Goal: Transaction & Acquisition: Obtain resource

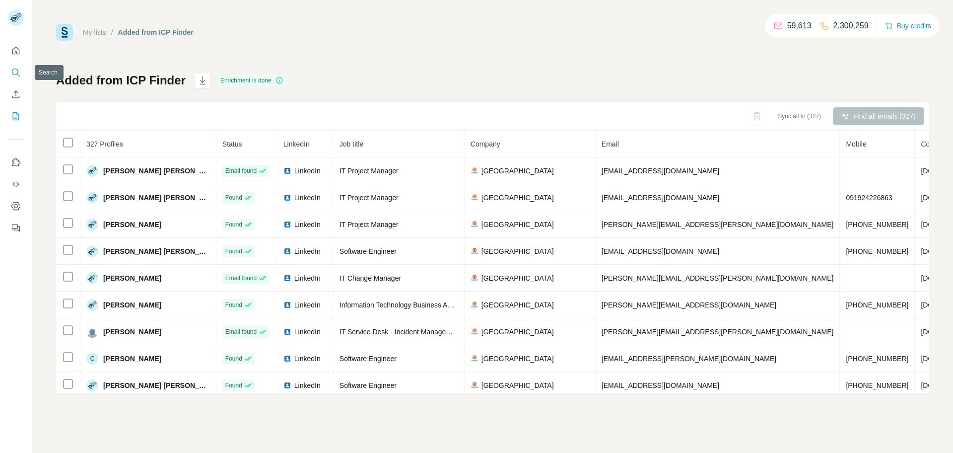
click at [13, 73] on icon "Search" at bounding box center [16, 72] width 10 height 10
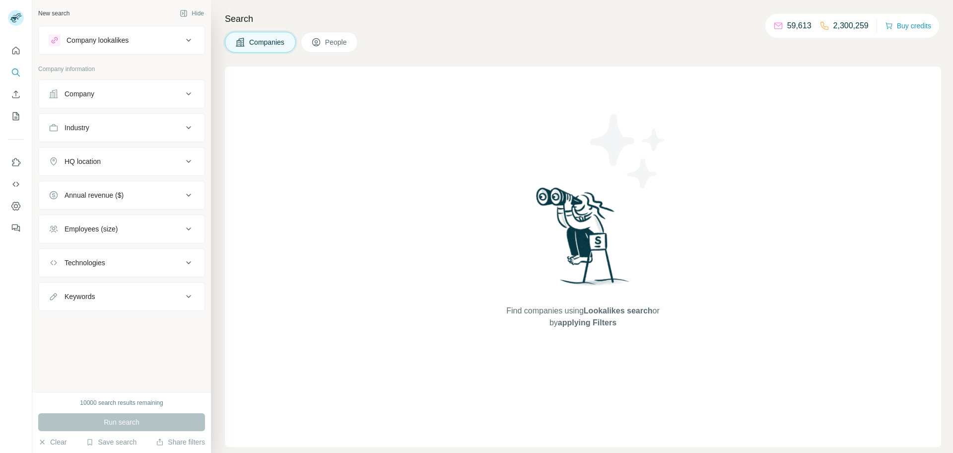
click at [190, 101] on button "Company" at bounding box center [122, 94] width 166 height 24
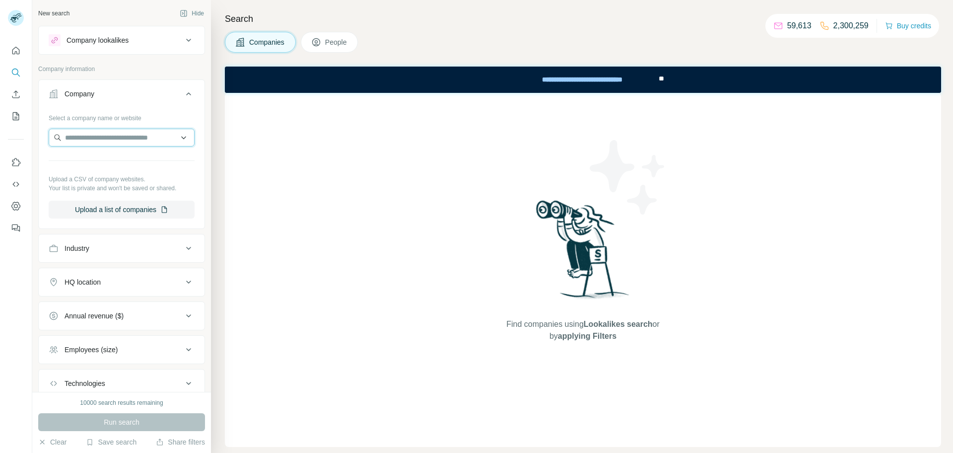
click at [131, 133] on input "text" at bounding box center [122, 138] width 146 height 18
paste input "**********"
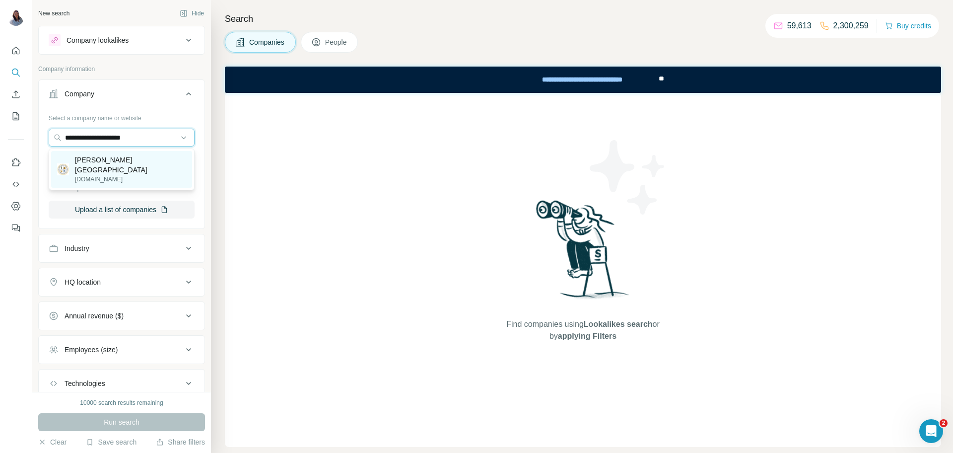
type input "**********"
click at [115, 171] on p "José R Reyes Memorial Medical Center" at bounding box center [130, 165] width 111 height 20
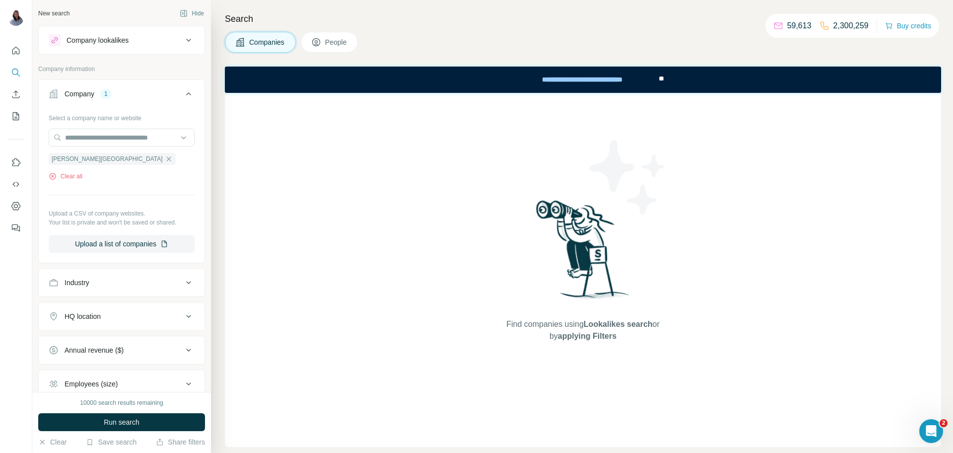
click at [330, 47] on span "People" at bounding box center [336, 42] width 23 height 10
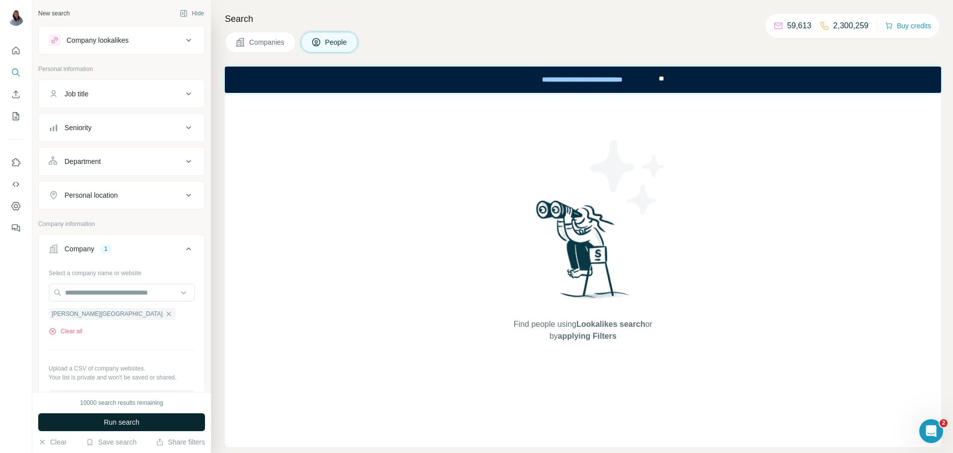
click at [116, 423] on span "Run search" at bounding box center [122, 422] width 36 height 10
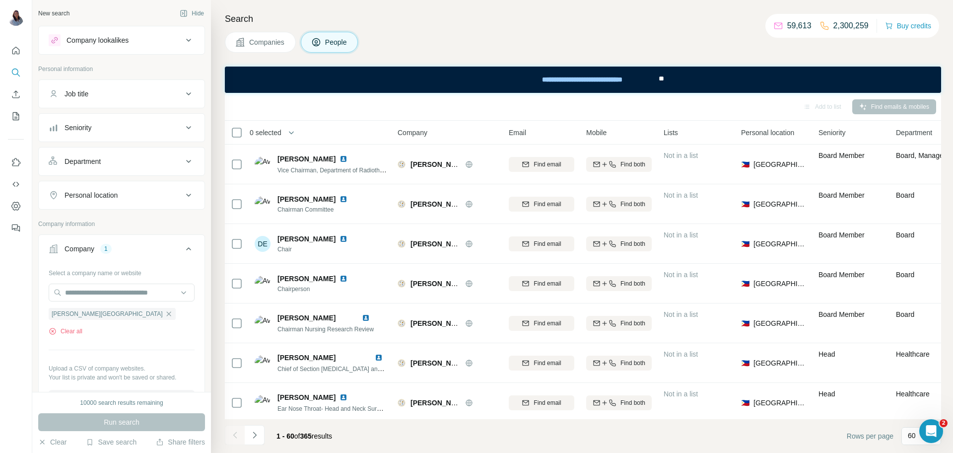
click at [611, 13] on h4 "Search" at bounding box center [583, 19] width 716 height 14
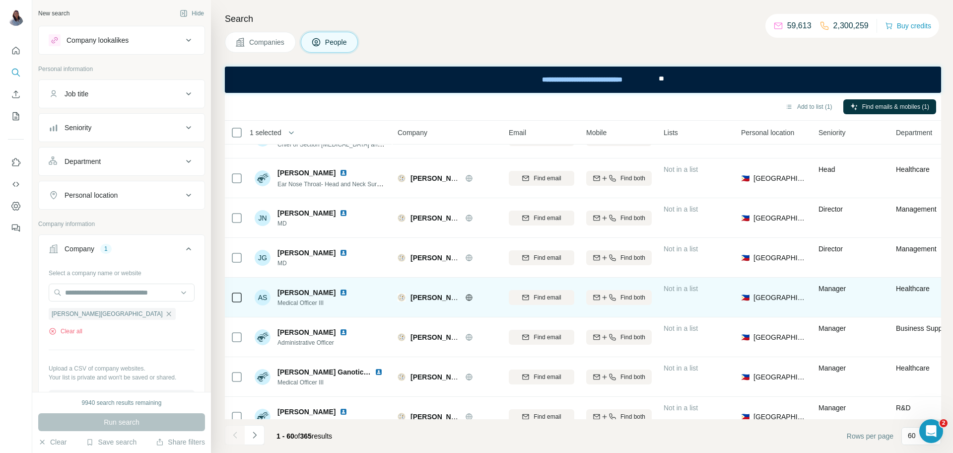
scroll to position [243, 0]
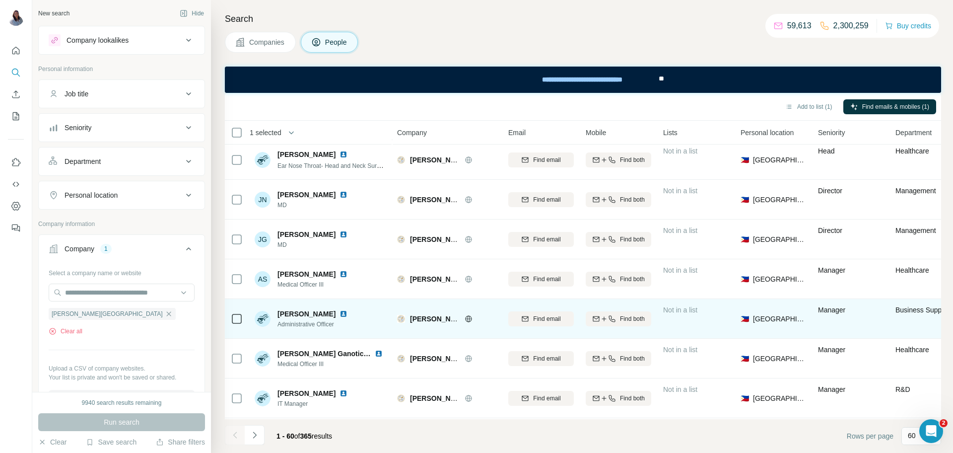
click at [353, 310] on div "Anna Iquin Administrative Officer" at bounding box center [321, 318] width 132 height 27
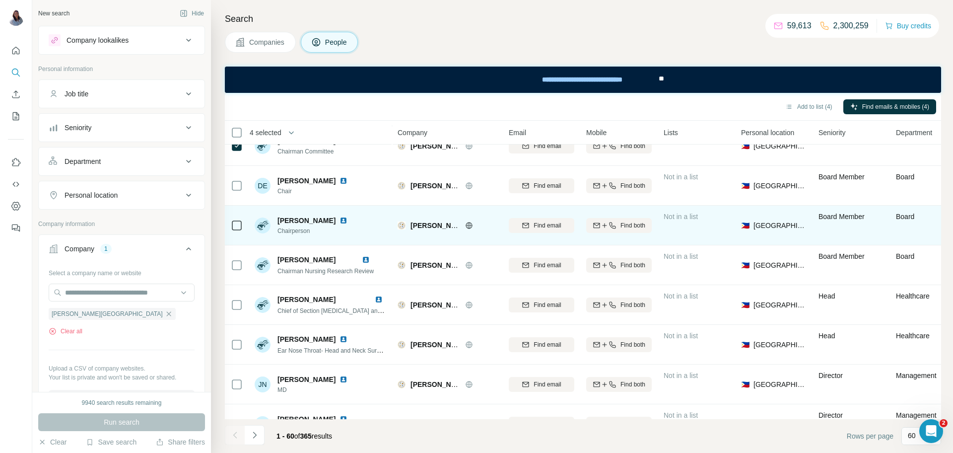
scroll to position [59, 0]
click at [237, 213] on div at bounding box center [237, 224] width 12 height 27
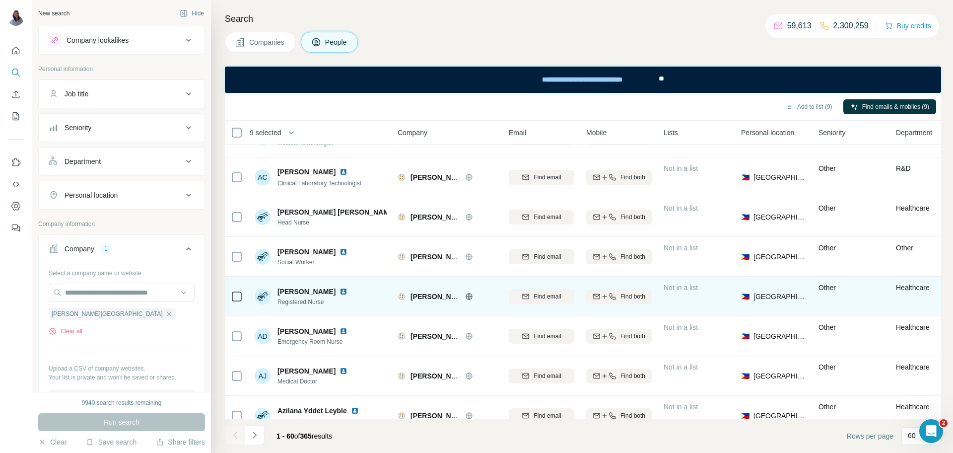
scroll to position [2107, 0]
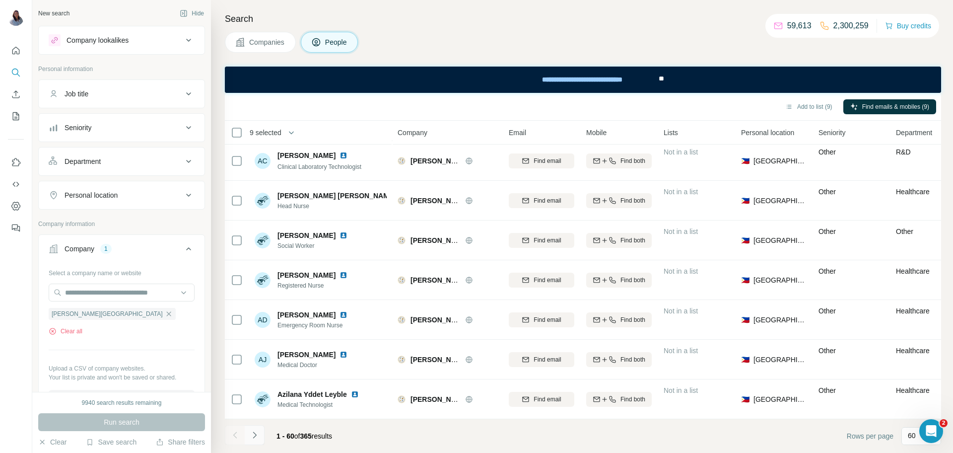
click at [258, 435] on icon "Navigate to next page" at bounding box center [255, 435] width 10 height 10
drag, startPoint x: 600, startPoint y: 32, endPoint x: 561, endPoint y: 61, distance: 48.9
click at [599, 33] on div "Companies People" at bounding box center [583, 42] width 716 height 21
click at [253, 441] on button "Navigate to next page" at bounding box center [255, 435] width 20 height 20
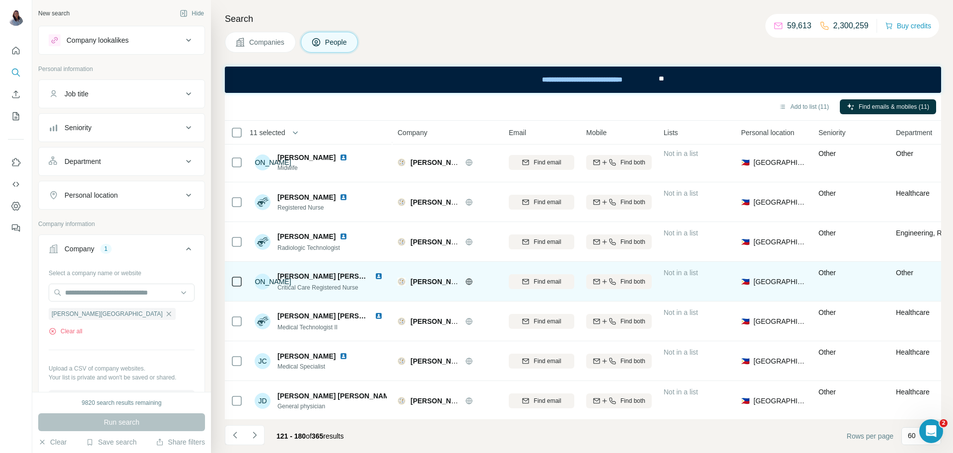
scroll to position [2107, 0]
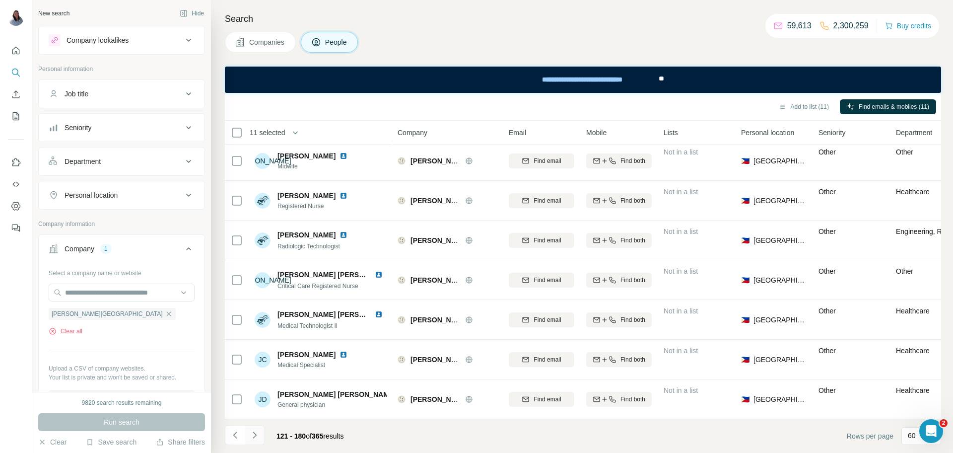
click at [251, 439] on icon "Navigate to next page" at bounding box center [255, 435] width 10 height 10
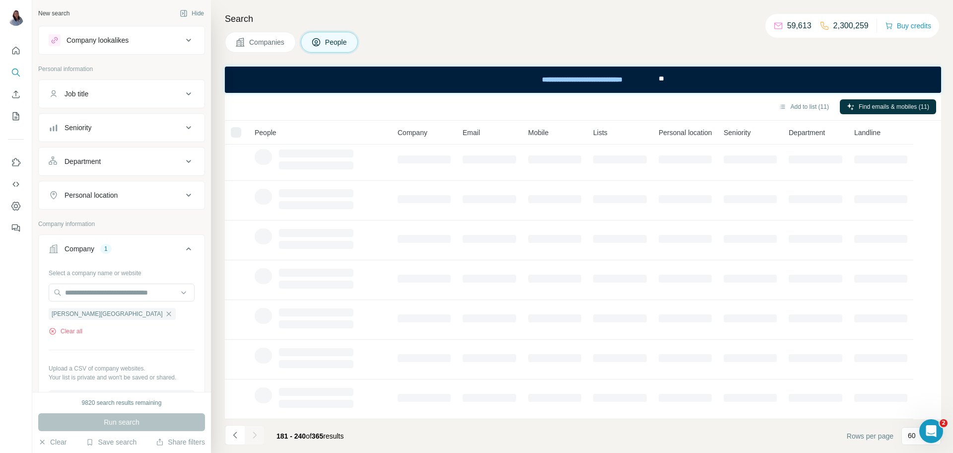
scroll to position [123, 0]
click at [576, 25] on h4 "Search" at bounding box center [583, 19] width 716 height 14
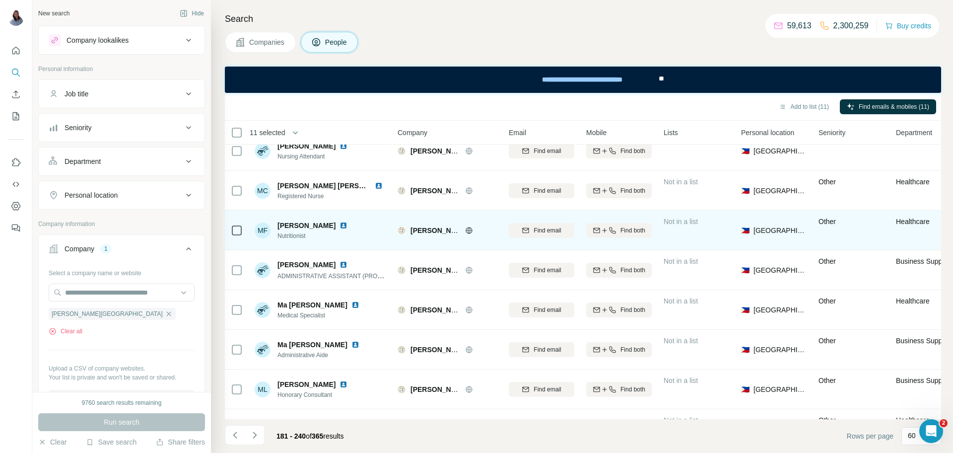
scroll to position [1092, 0]
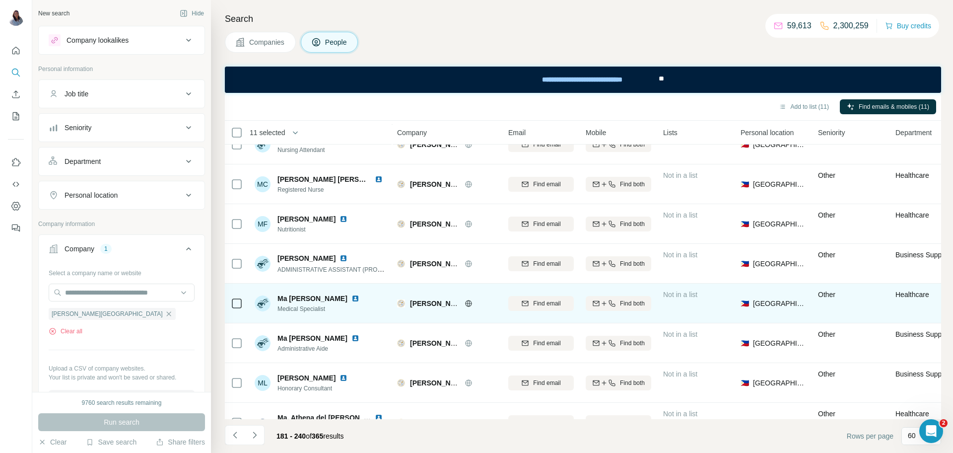
click at [400, 299] on img at bounding box center [401, 303] width 8 height 8
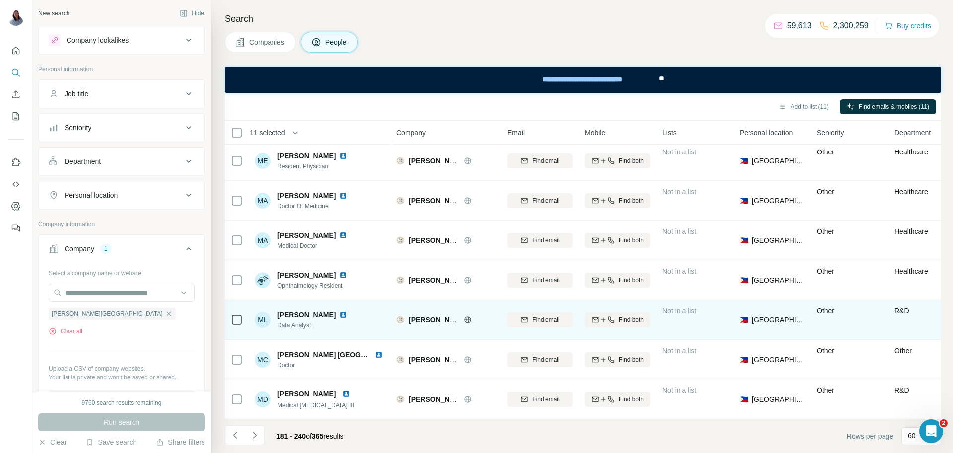
scroll to position [2107, 0]
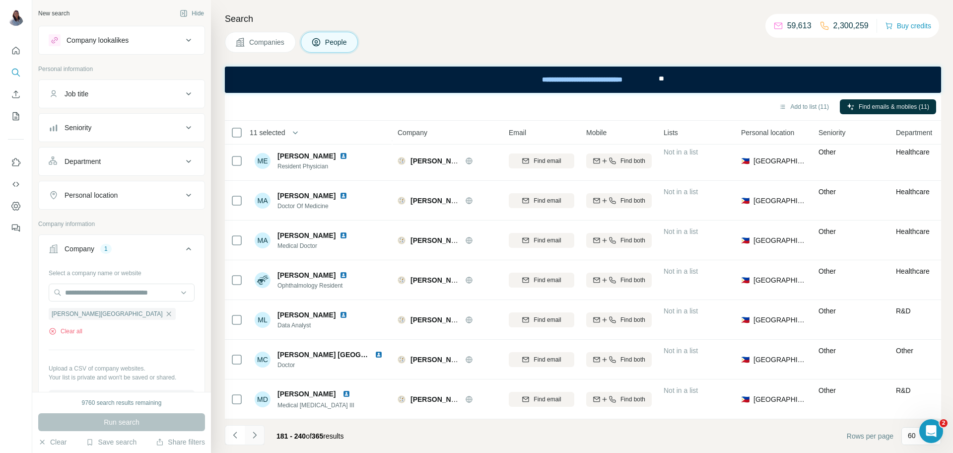
click at [258, 435] on icon "Navigate to next page" at bounding box center [255, 435] width 10 height 10
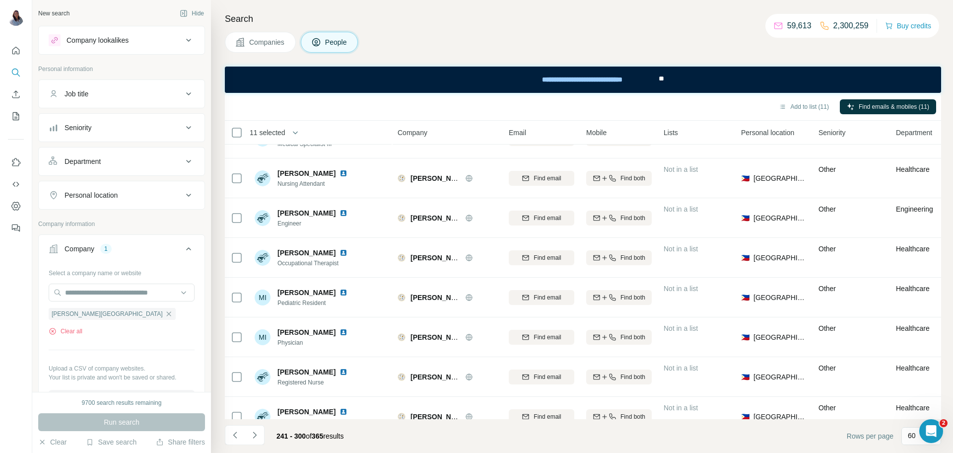
scroll to position [185, 0]
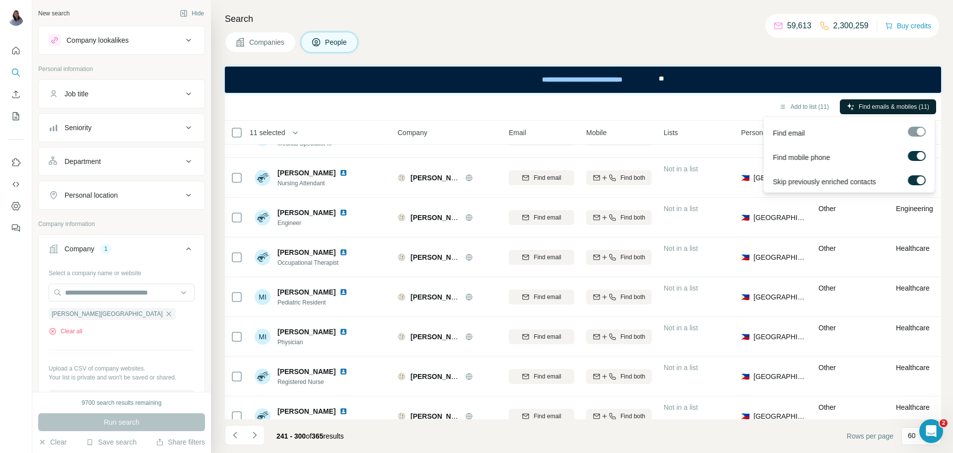
click at [878, 105] on span "Find emails & mobiles (11)" at bounding box center [893, 106] width 70 height 9
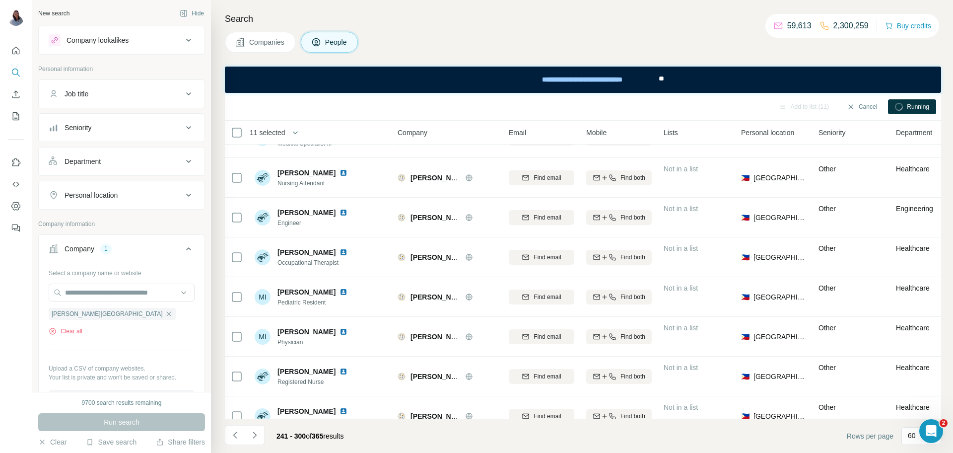
click at [554, 23] on h4 "Search" at bounding box center [583, 19] width 716 height 14
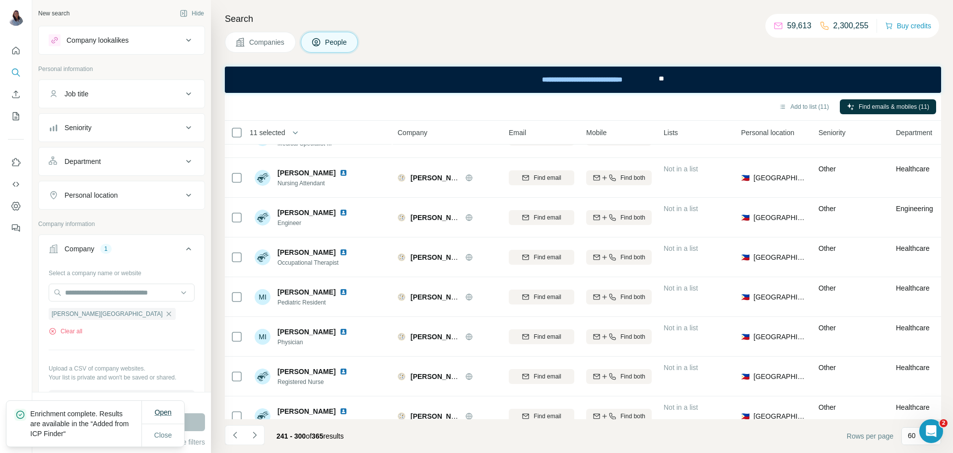
click at [170, 416] on span "Open" at bounding box center [162, 412] width 17 height 10
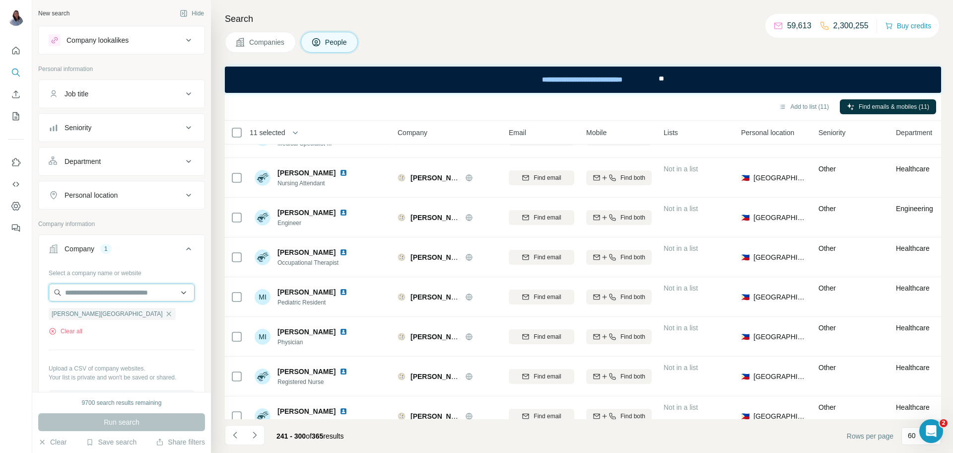
click at [135, 292] on input "text" at bounding box center [122, 292] width 146 height 18
paste input "**********"
type input "**********"
click at [122, 322] on p "[DOMAIN_NAME]" at bounding box center [101, 324] width 48 height 9
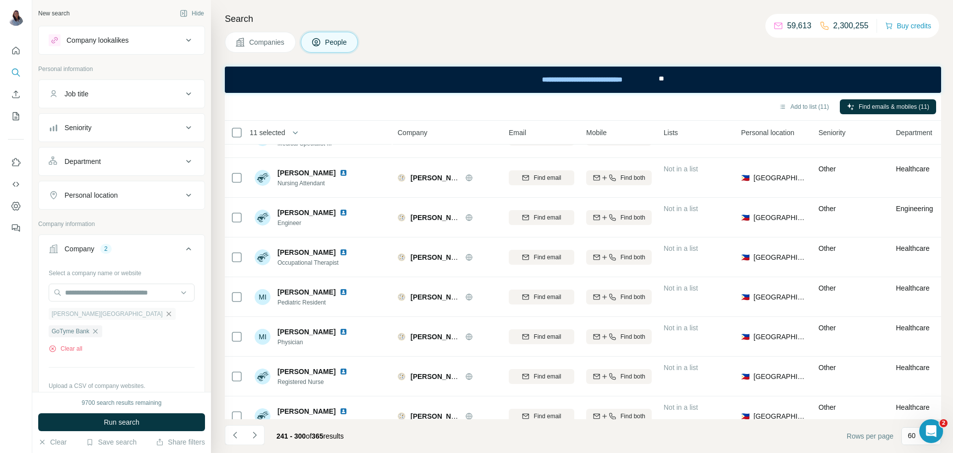
click at [167, 315] on icon "button" at bounding box center [169, 314] width 8 height 8
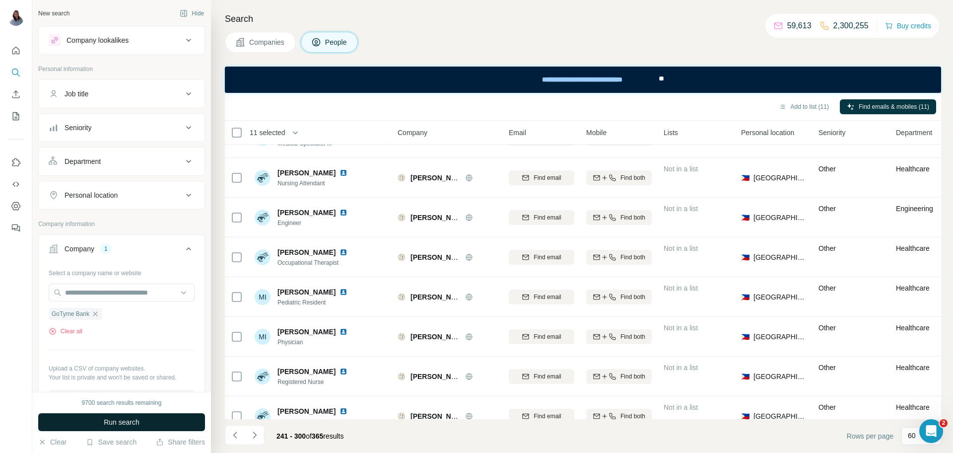
click at [117, 415] on button "Run search" at bounding box center [121, 422] width 167 height 18
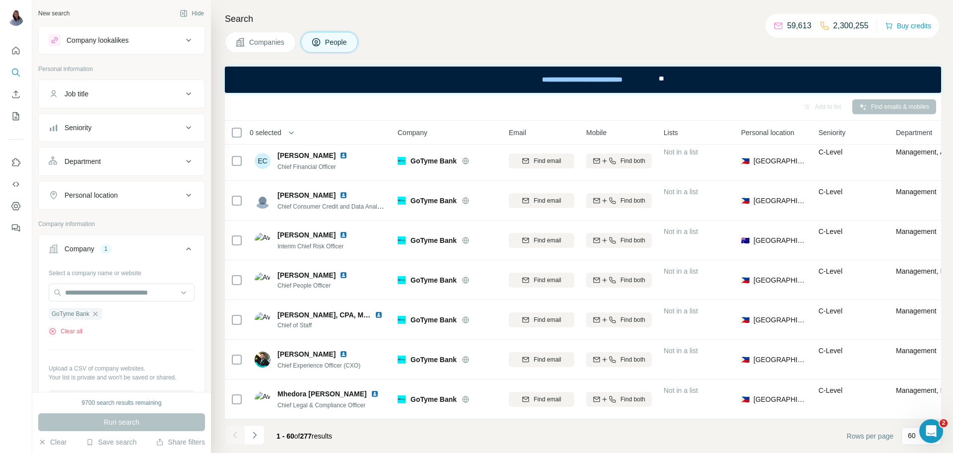
scroll to position [185, 0]
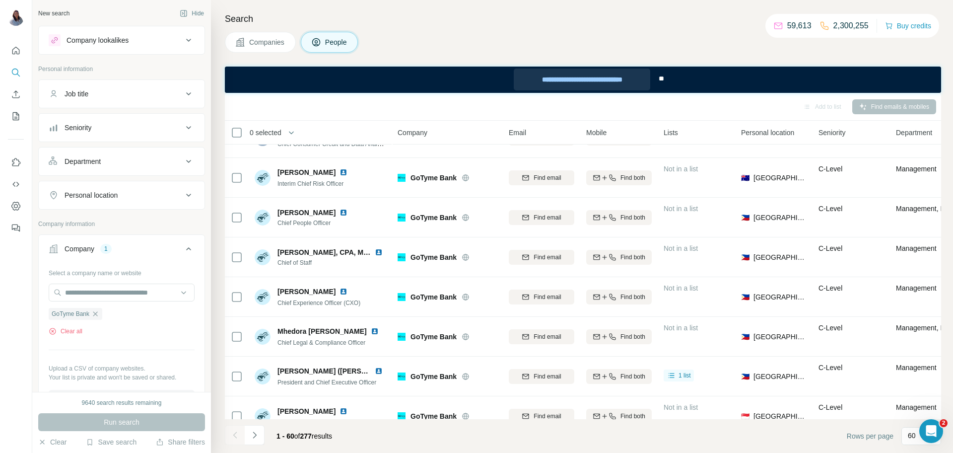
click at [593, 83] on div "**********" at bounding box center [582, 79] width 136 height 22
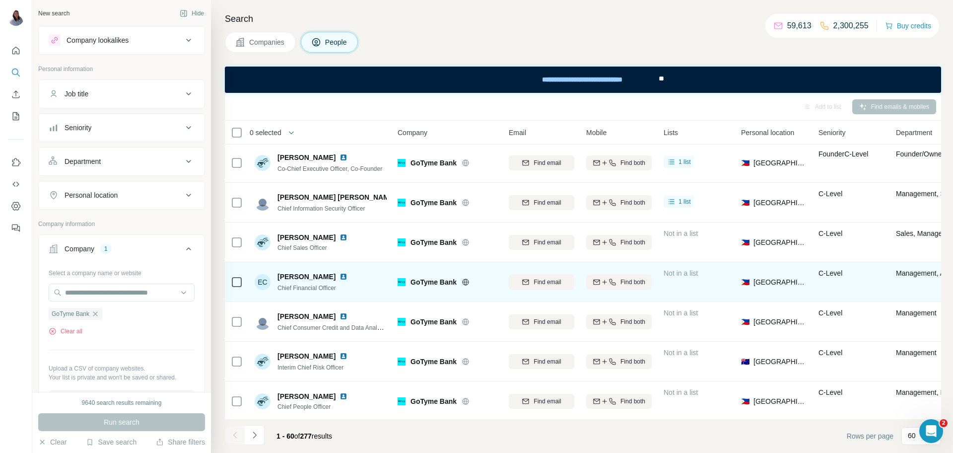
scroll to position [0, 0]
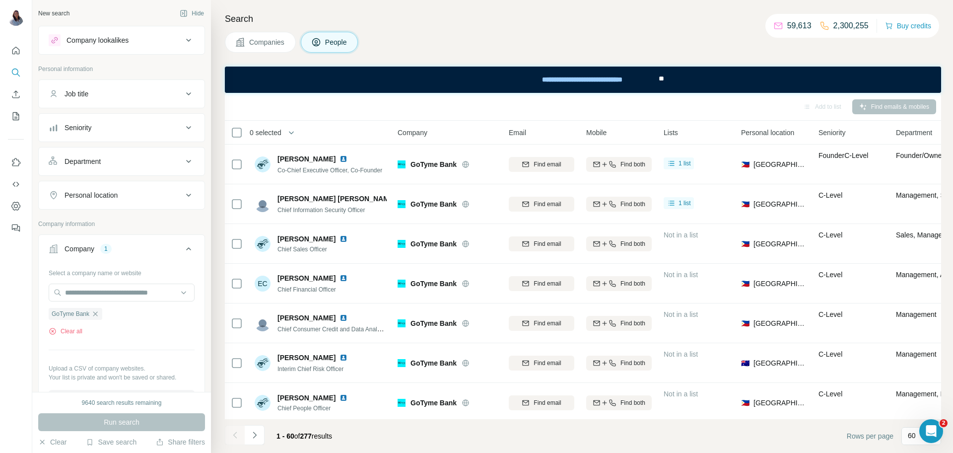
click at [567, 26] on div "Search Companies People Add to list Find emails & mobiles 0 selected People Com…" at bounding box center [582, 226] width 742 height 453
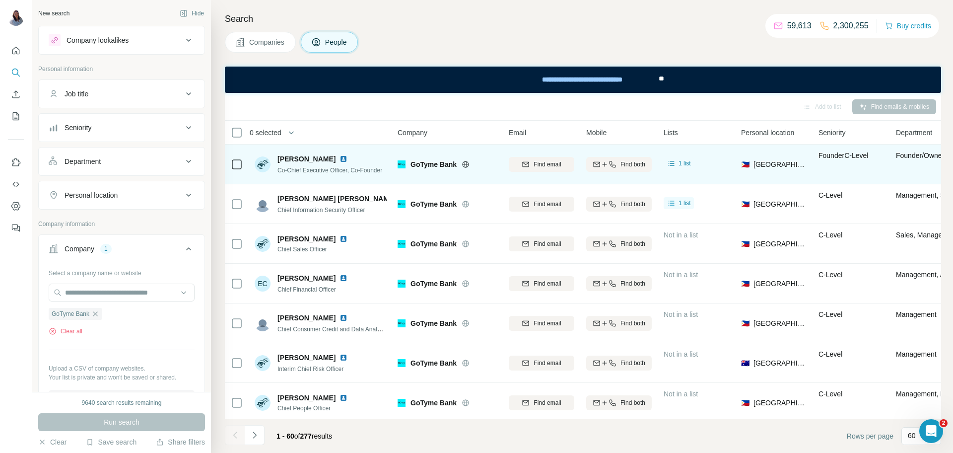
click at [237, 173] on div at bounding box center [237, 163] width 12 height 27
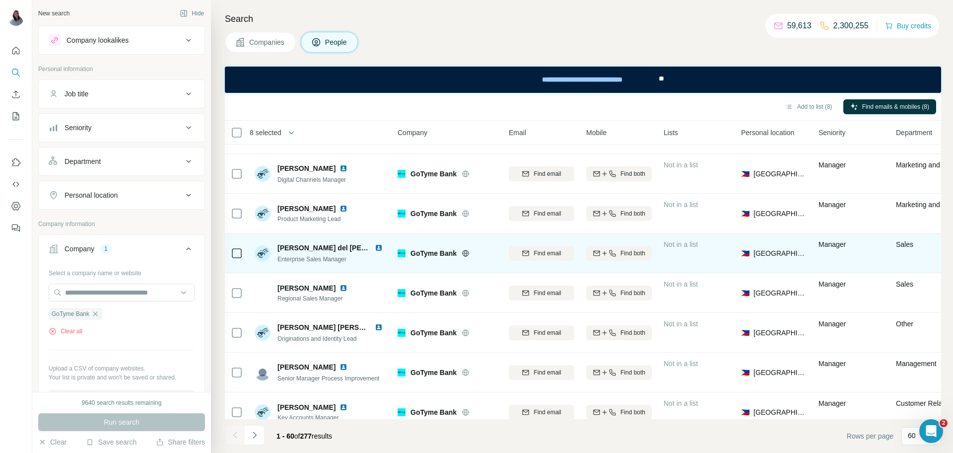
scroll to position [2019, 0]
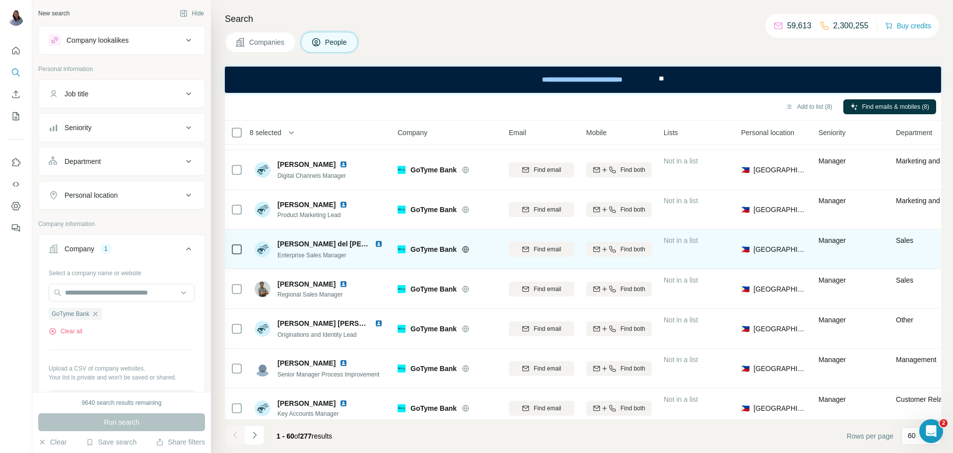
click at [538, 276] on div "Find email" at bounding box center [541, 288] width 65 height 27
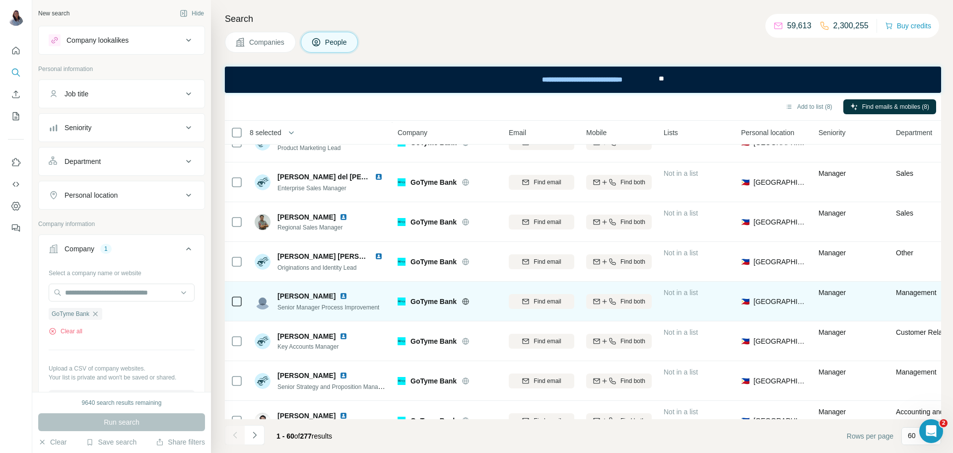
scroll to position [2107, 0]
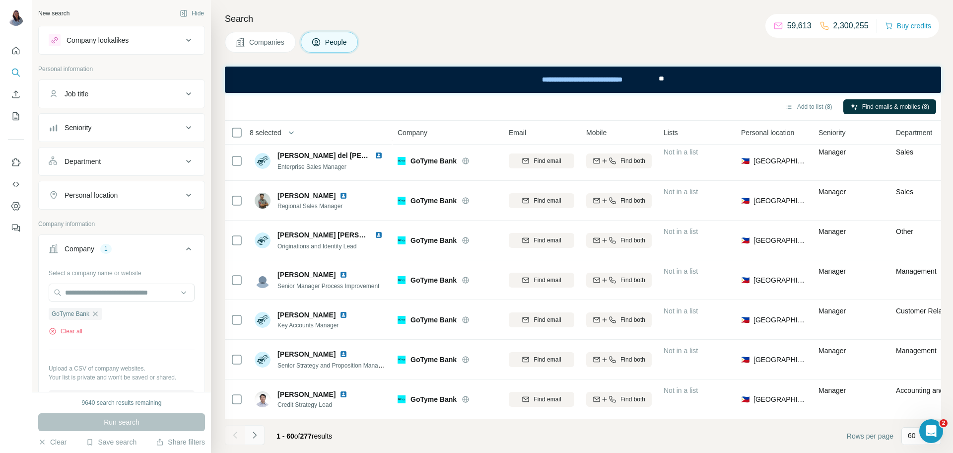
click at [246, 437] on button "Navigate to next page" at bounding box center [255, 435] width 20 height 20
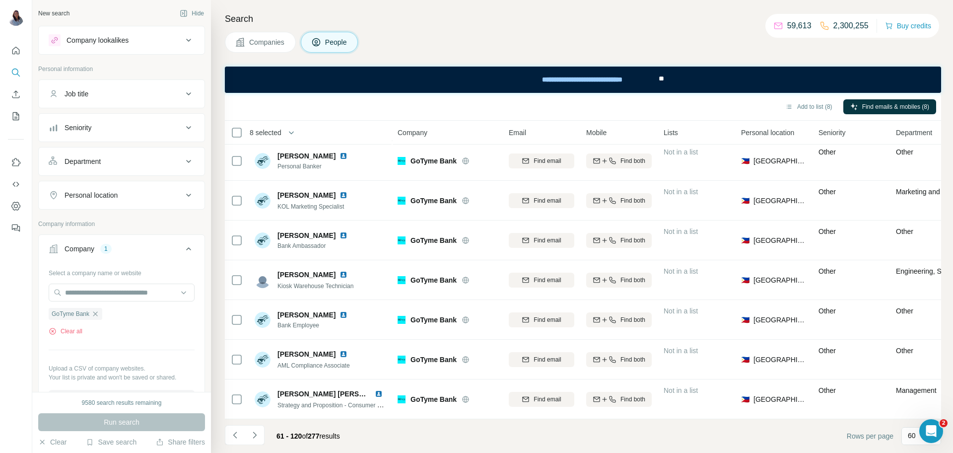
click at [551, 67] on div "**********" at bounding box center [578, 79] width 157 height 27
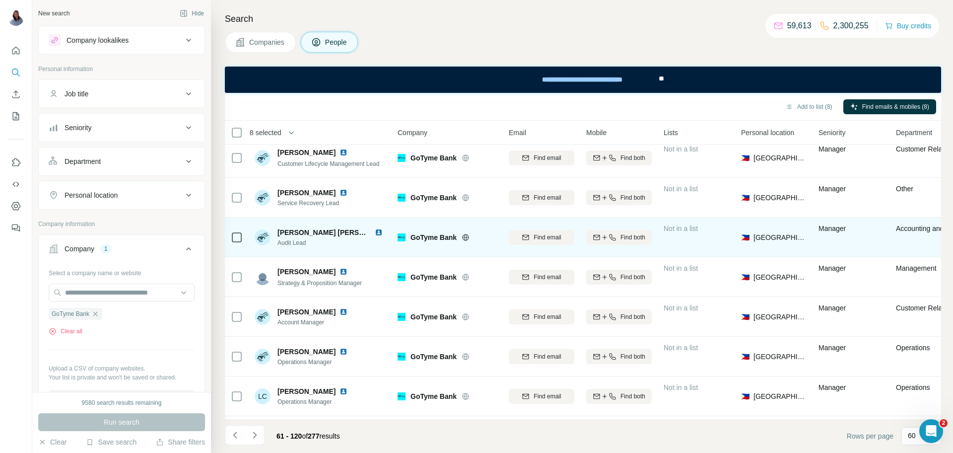
scroll to position [0, 0]
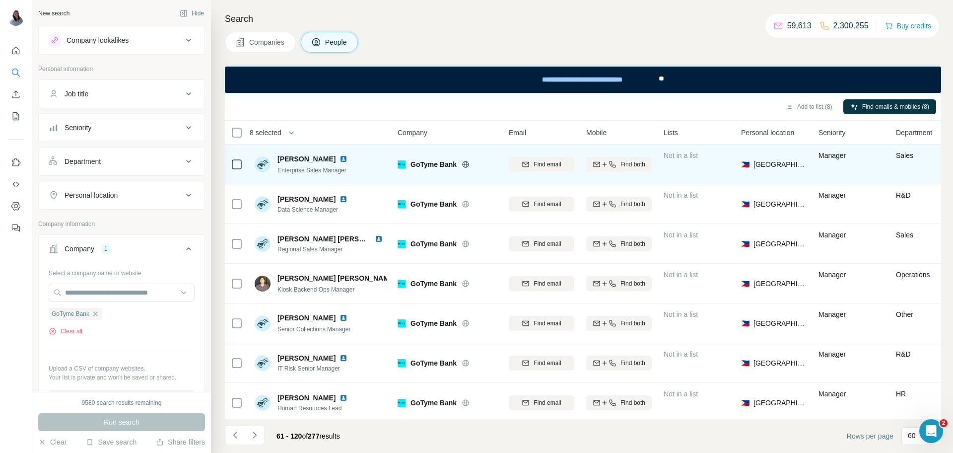
click at [319, 170] on span "Enterprise Sales Manager" at bounding box center [311, 170] width 69 height 7
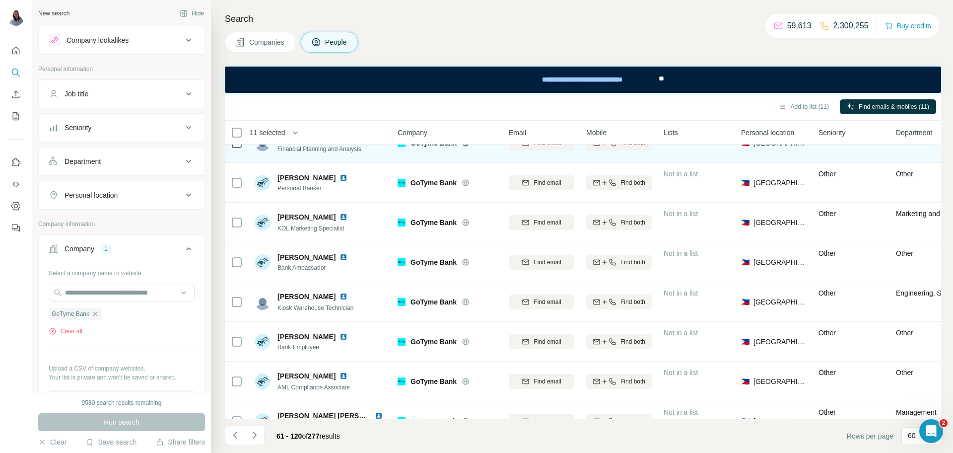
scroll to position [2107, 0]
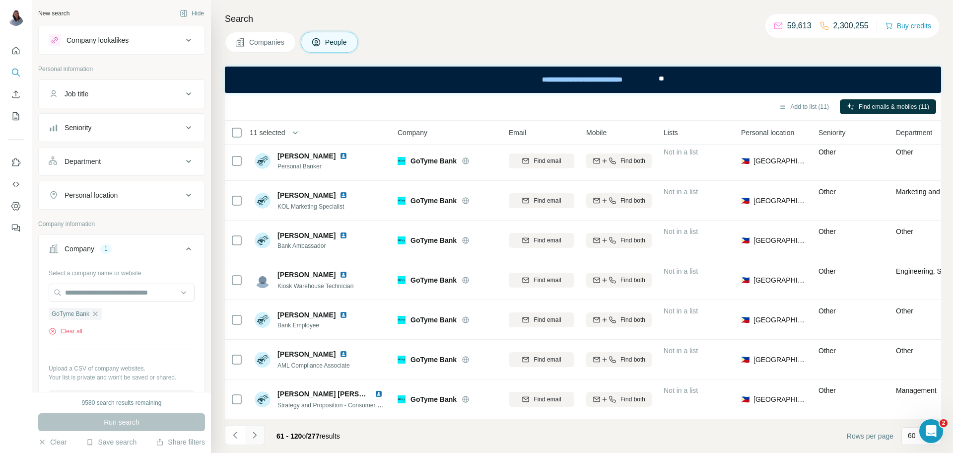
click at [253, 436] on icon "Navigate to next page" at bounding box center [255, 435] width 10 height 10
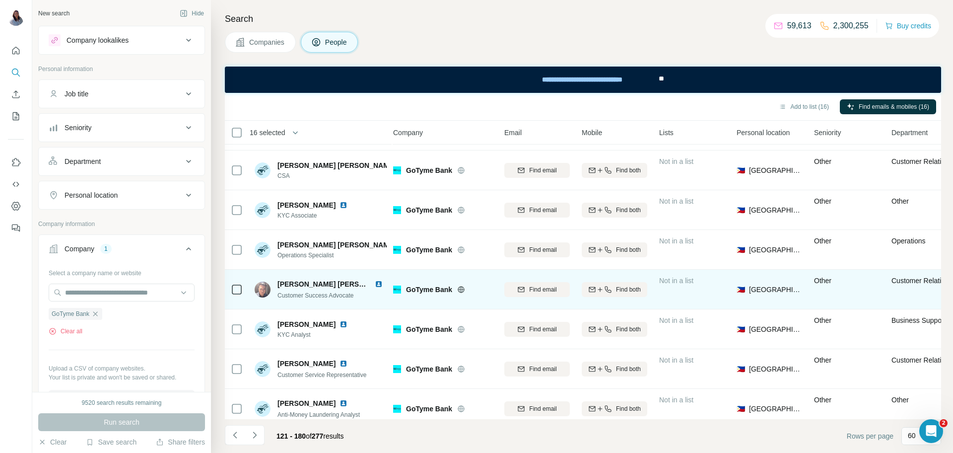
scroll to position [2107, 4]
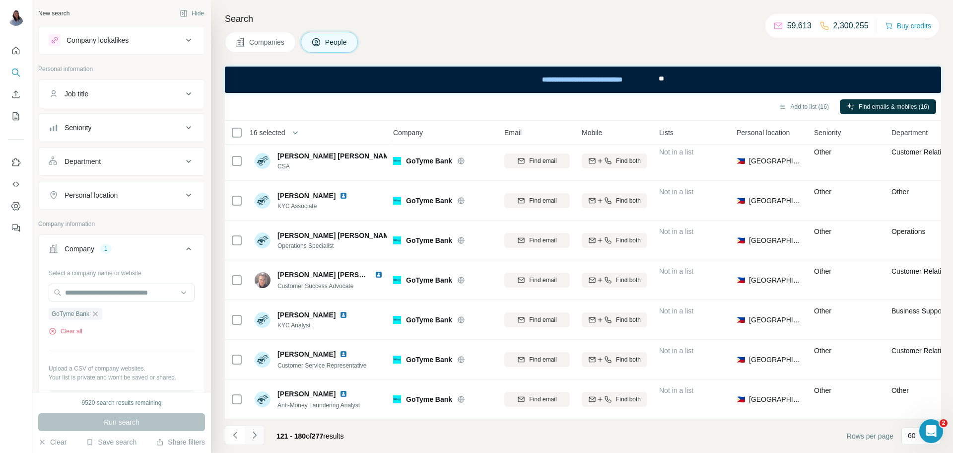
click at [254, 435] on icon "Navigate to next page" at bounding box center [255, 435] width 10 height 10
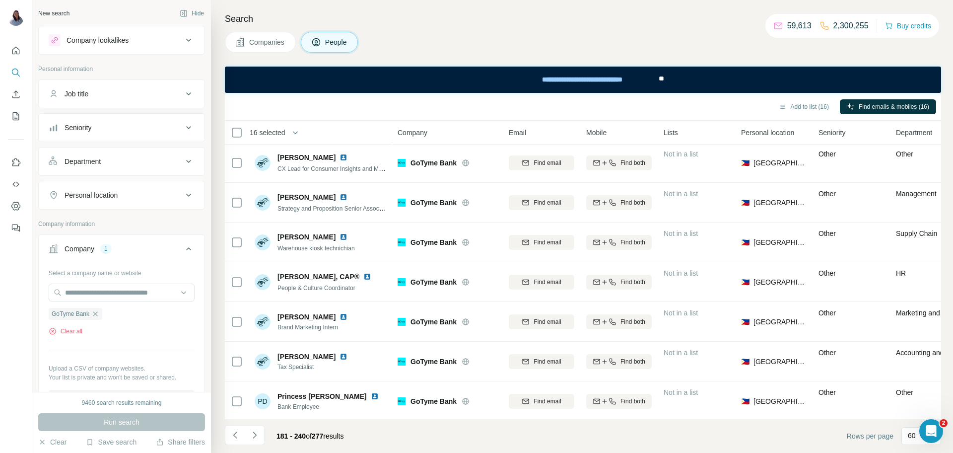
scroll to position [2107, 0]
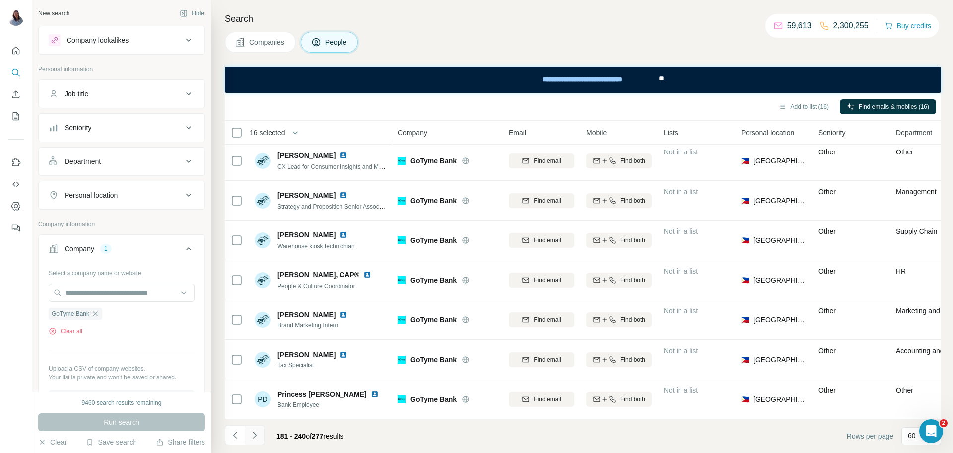
click at [250, 440] on button "Navigate to next page" at bounding box center [255, 435] width 20 height 20
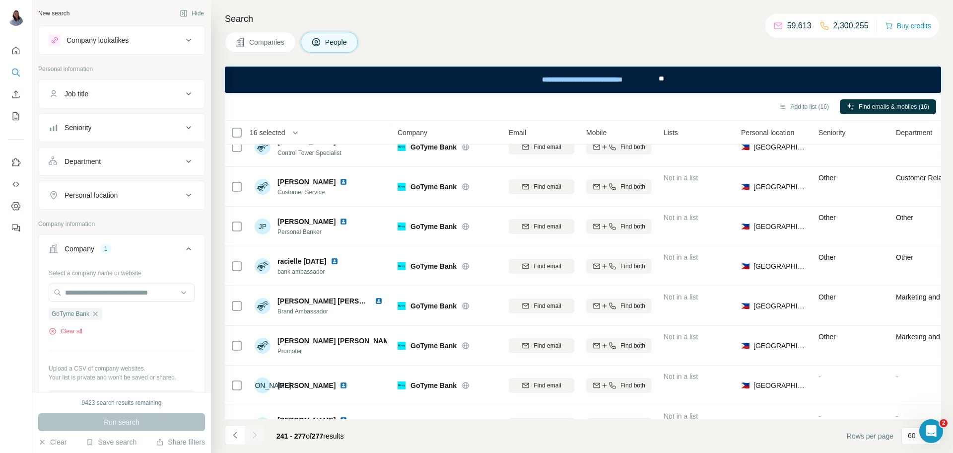
scroll to position [1194, 0]
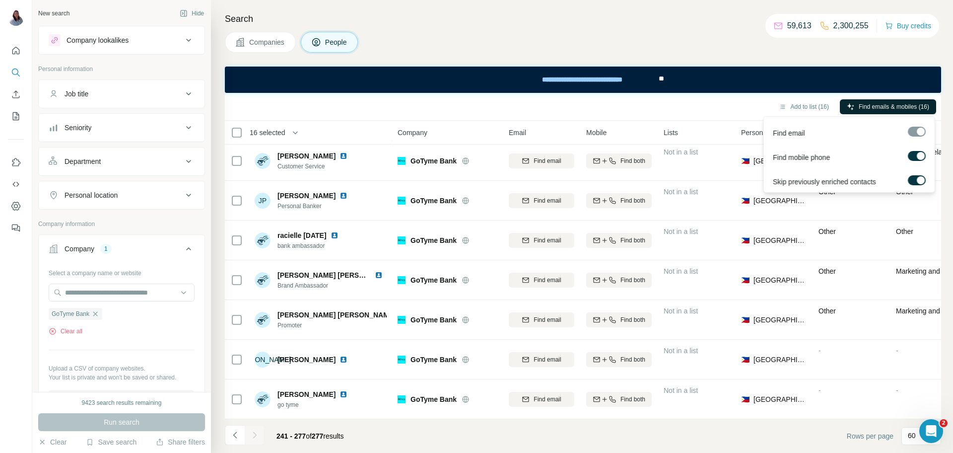
click at [909, 103] on span "Find emails & mobiles (16)" at bounding box center [893, 106] width 70 height 9
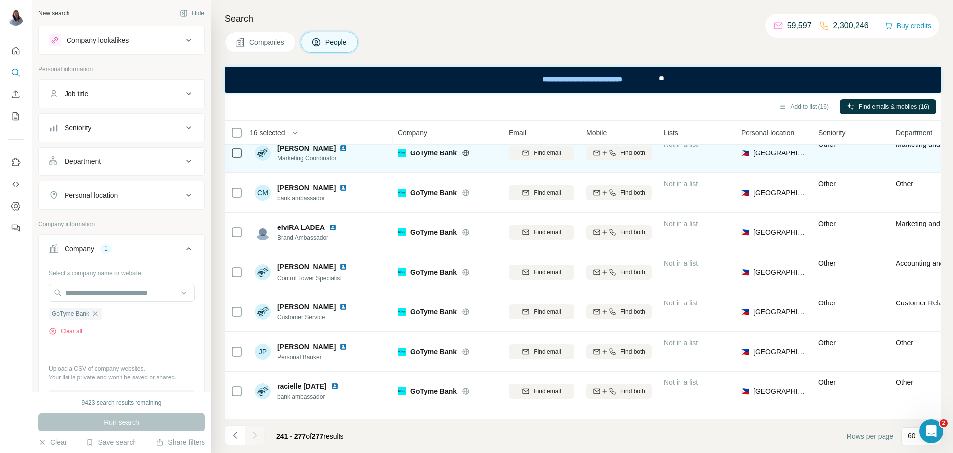
scroll to position [1045, 0]
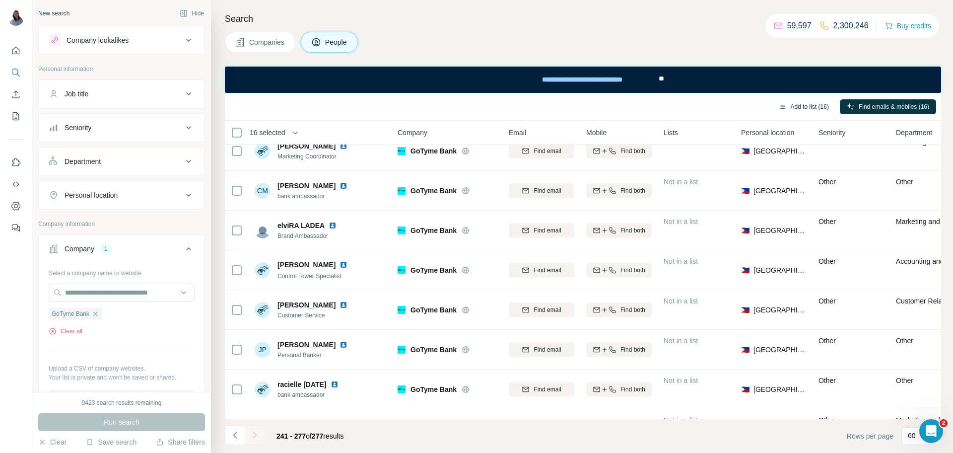
click at [794, 103] on button "Add to list (16)" at bounding box center [804, 106] width 64 height 15
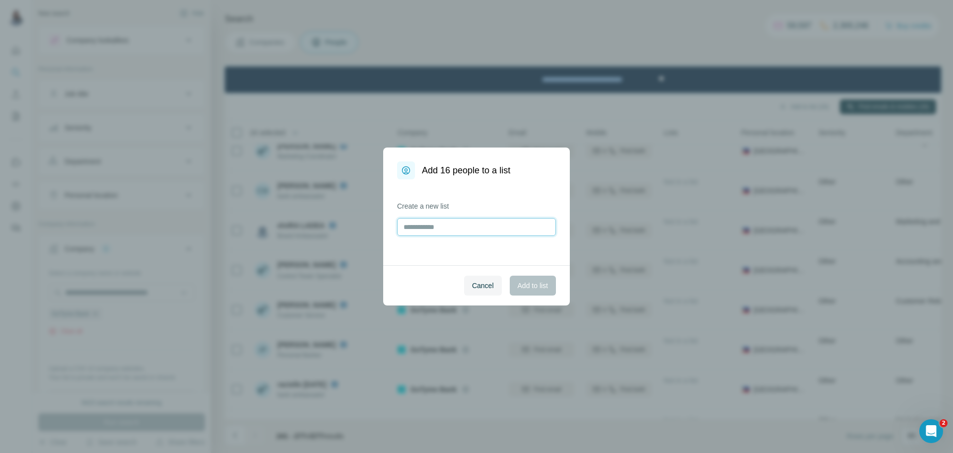
click at [469, 231] on input "text" at bounding box center [476, 227] width 159 height 18
type input "**********"
click at [536, 283] on span "Add to list" at bounding box center [533, 285] width 30 height 10
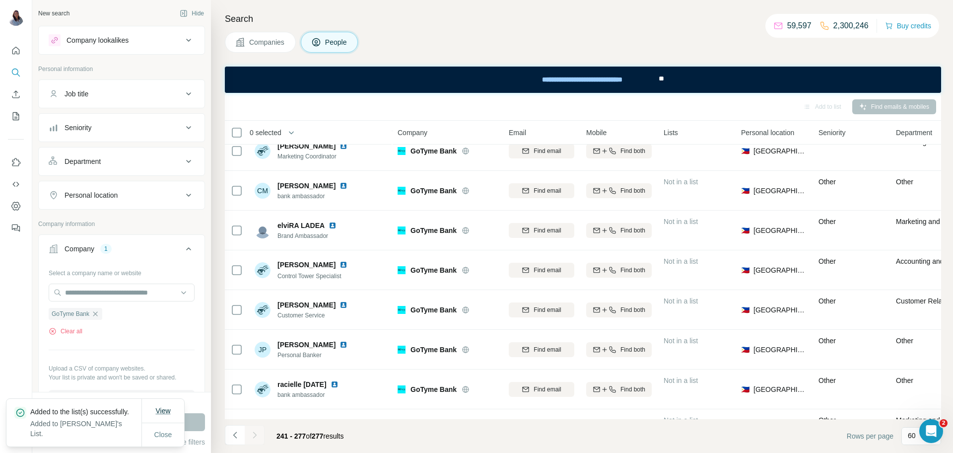
click at [166, 412] on span "View" at bounding box center [162, 410] width 15 height 8
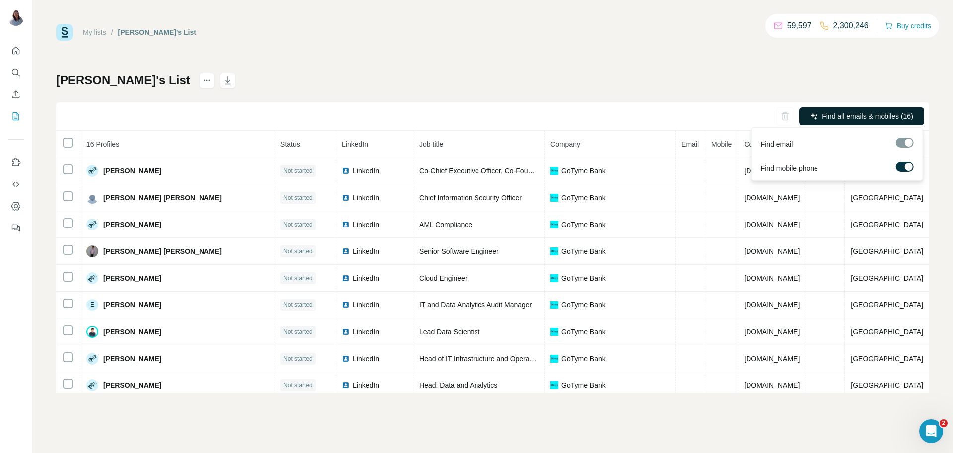
click at [862, 108] on button "Find all emails & mobiles (16)" at bounding box center [861, 116] width 125 height 18
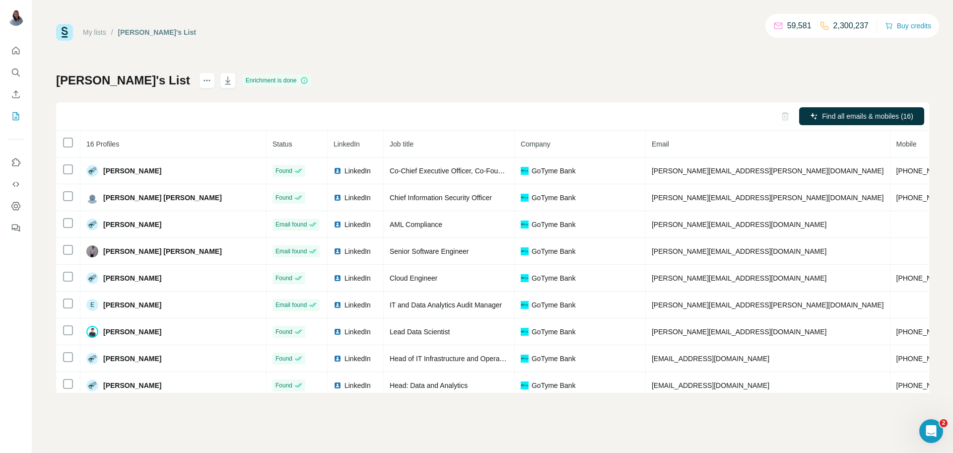
drag, startPoint x: 596, startPoint y: 52, endPoint x: 605, endPoint y: 68, distance: 18.2
click at [596, 53] on div "My lists / [PERSON_NAME]'s List 59,581 2,300,237 Buy credits [PERSON_NAME]'s Li…" at bounding box center [492, 208] width 873 height 369
drag, startPoint x: 708, startPoint y: 112, endPoint x: 714, endPoint y: 110, distance: 6.5
click at [714, 110] on div "Find all emails & mobiles (16)" at bounding box center [492, 116] width 873 height 28
click at [612, 115] on div "Find all emails & mobiles (16)" at bounding box center [492, 116] width 873 height 28
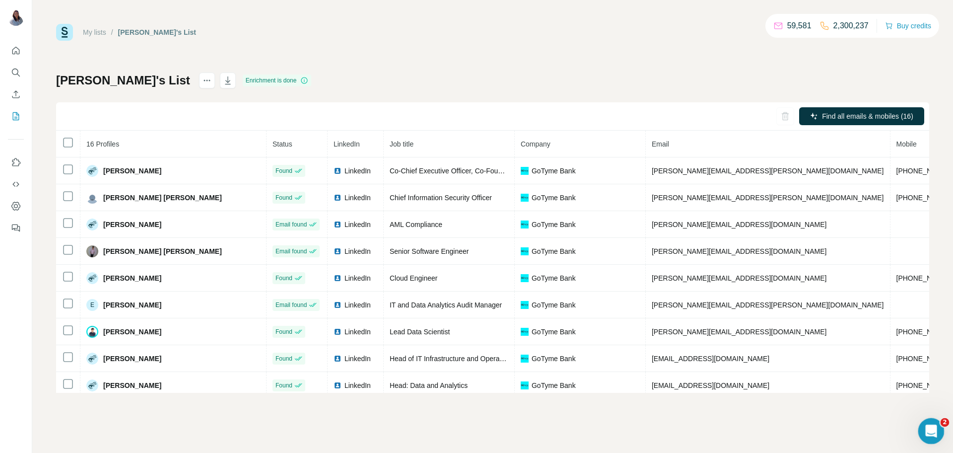
click at [922, 432] on icon "Open Intercom Messenger" at bounding box center [929, 429] width 16 height 16
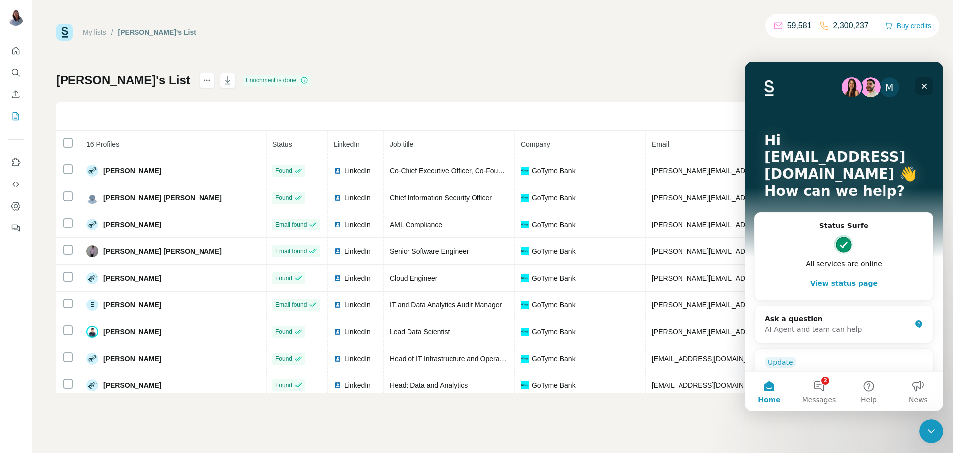
click at [924, 90] on icon "Close" at bounding box center [924, 86] width 8 height 8
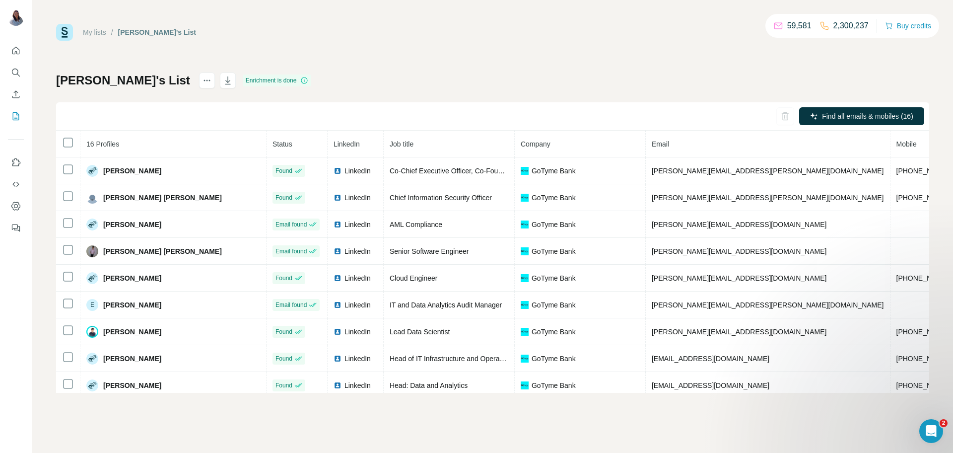
click at [565, 52] on div "My lists / [PERSON_NAME]'s List 59,581 2,300,237 Buy credits [PERSON_NAME]'s Li…" at bounding box center [492, 208] width 873 height 369
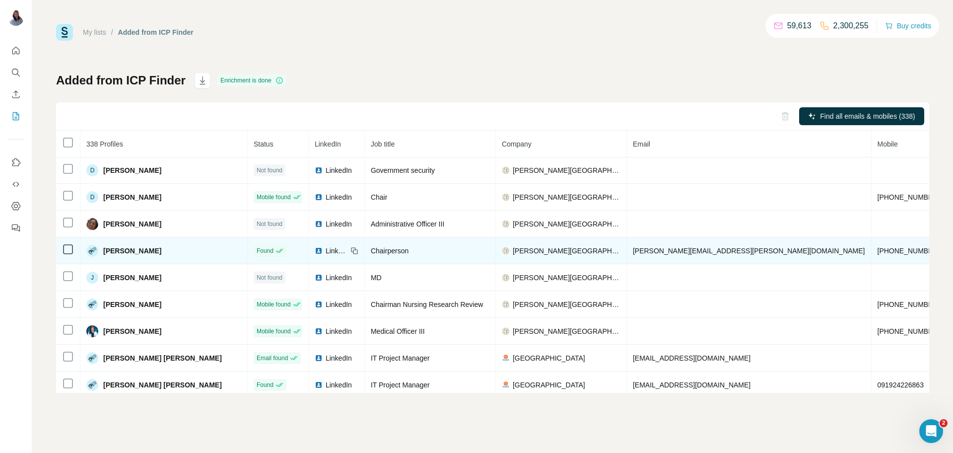
scroll to position [108, 0]
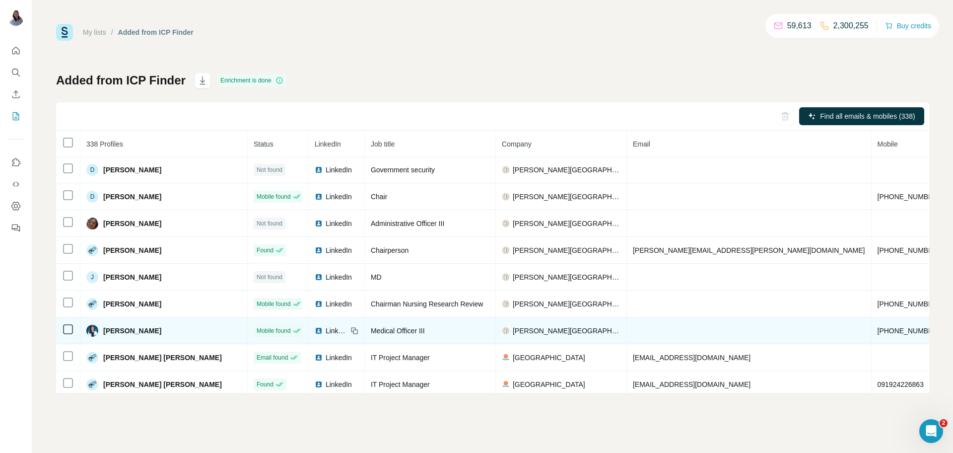
drag, startPoint x: 135, startPoint y: 336, endPoint x: 99, endPoint y: 337, distance: 36.2
click at [99, 336] on div "Nathalie Dabuet" at bounding box center [163, 331] width 155 height 12
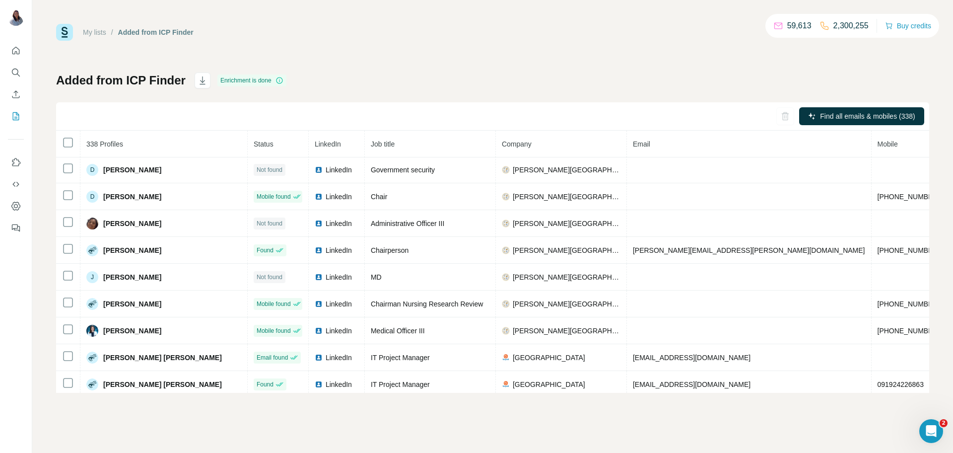
copy div "Nathalie Dabuet"
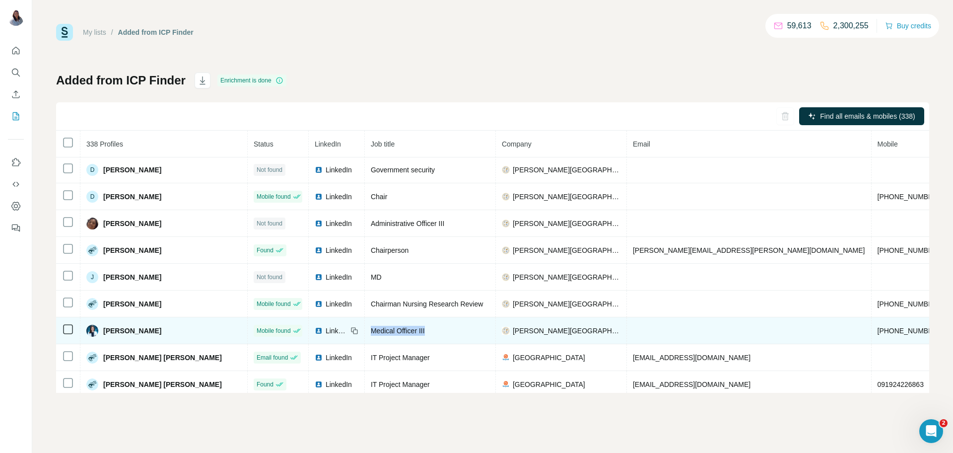
drag, startPoint x: 398, startPoint y: 334, endPoint x: 311, endPoint y: 336, distance: 87.4
click at [311, 336] on tr "Nathalie Dabuet Mobile found LinkedIn Medical Officer III José R Reyes Memorial…" at bounding box center [596, 330] width 1081 height 27
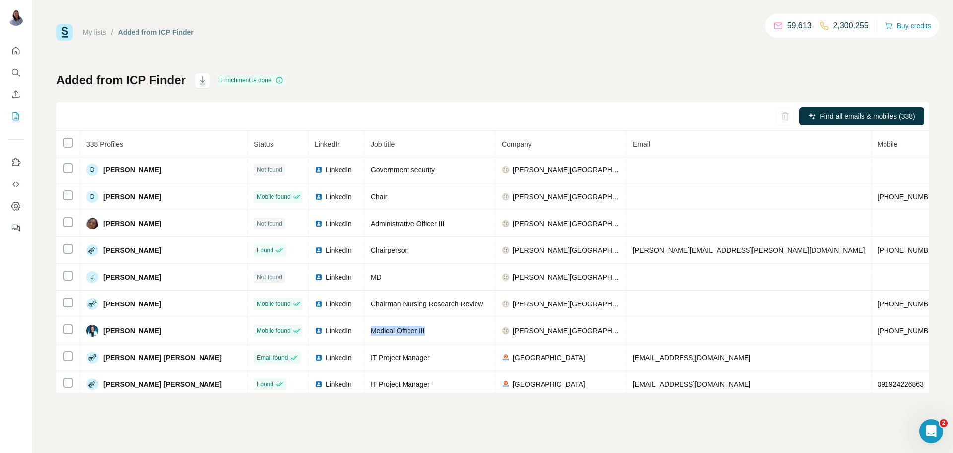
copy span "Medical Officer III"
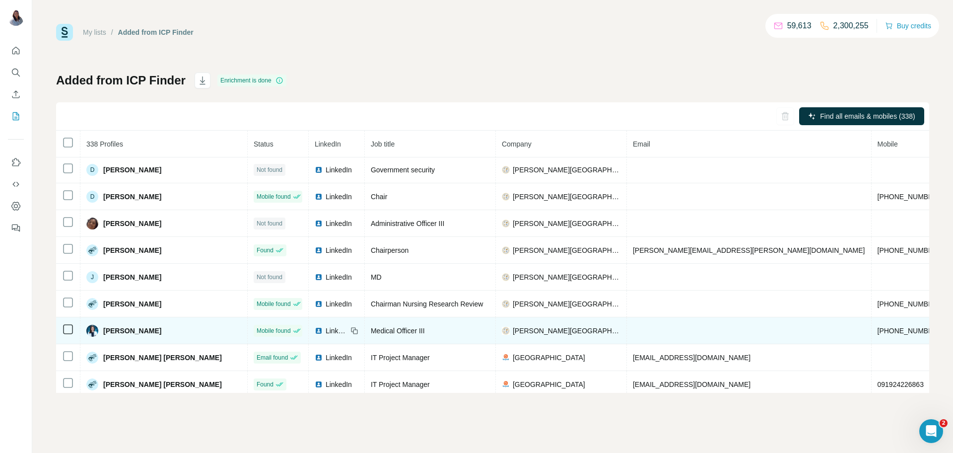
click at [877, 334] on span "+639088925440" at bounding box center [908, 330] width 63 height 8
copy span "+639088925440"
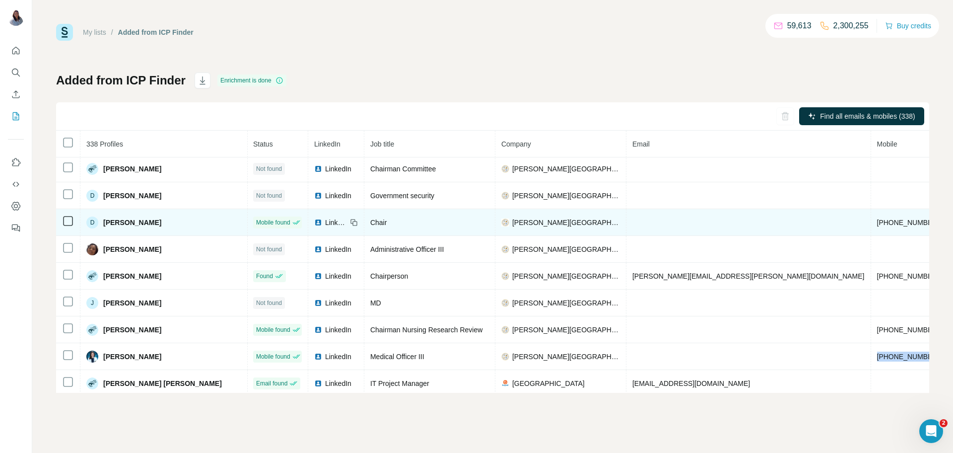
scroll to position [86, 0]
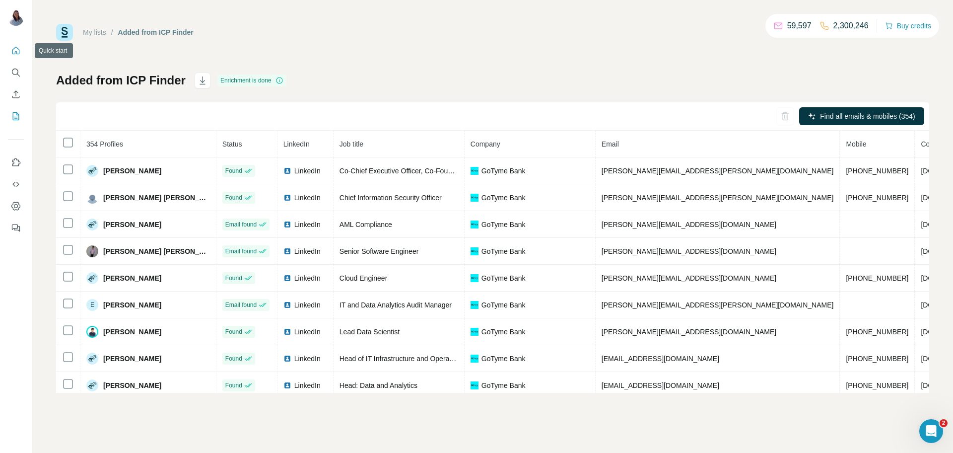
click at [13, 43] on button "Quick start" at bounding box center [16, 51] width 16 height 18
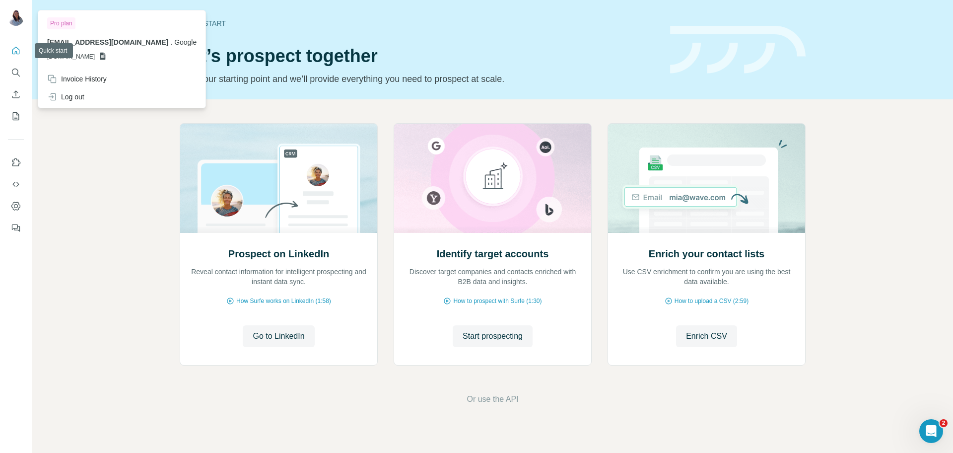
click at [19, 20] on img at bounding box center [16, 18] width 16 height 16
click at [66, 107] on div "Pro plan ivylim@google.com . Google GSHEETSGOOGLE.COM Invoice History Log out" at bounding box center [122, 59] width 168 height 98
click at [65, 101] on div "Log out" at bounding box center [65, 97] width 37 height 10
click at [77, 96] on div "Log out" at bounding box center [65, 97] width 37 height 10
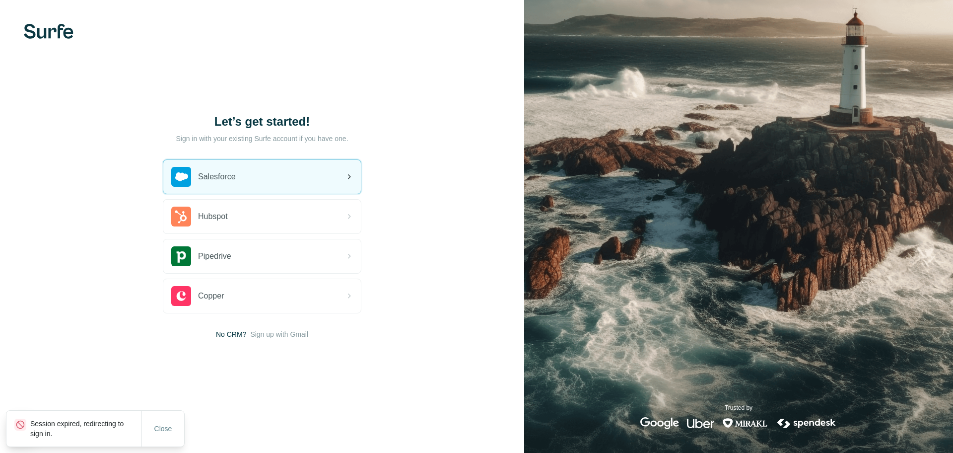
click at [289, 171] on div "Salesforce" at bounding box center [261, 177] width 197 height 34
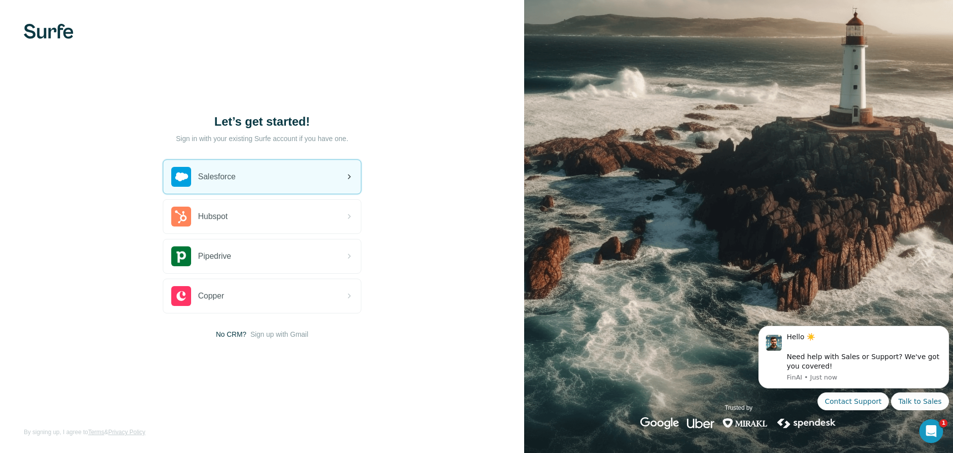
click at [230, 178] on span "Salesforce" at bounding box center [217, 177] width 38 height 12
click at [338, 171] on div "Salesforce" at bounding box center [261, 177] width 197 height 34
click at [352, 179] on icon at bounding box center [349, 177] width 12 height 12
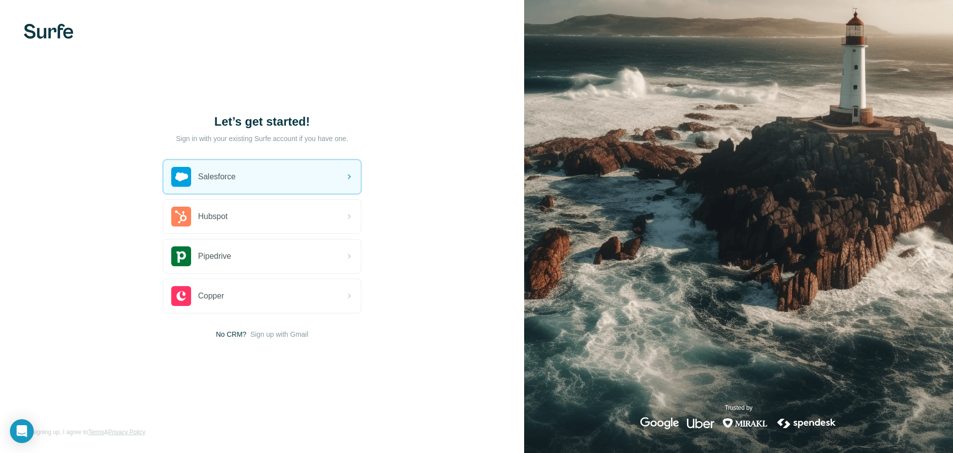
click at [65, 43] on div "Let’s get started! Sign in with your existing Surfe account if you have one. Sa…" at bounding box center [262, 226] width 524 height 453
click at [55, 33] on img at bounding box center [49, 31] width 50 height 15
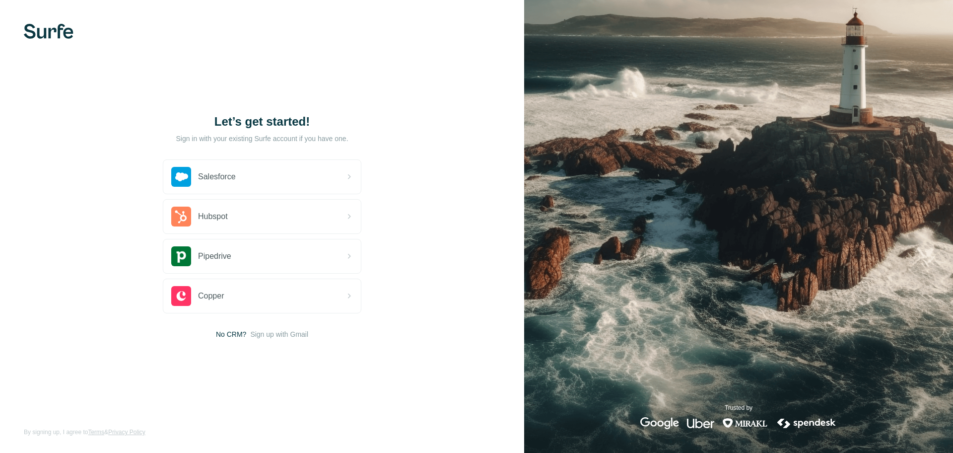
click at [309, 116] on h1 "Let’s get started!" at bounding box center [262, 122] width 198 height 16
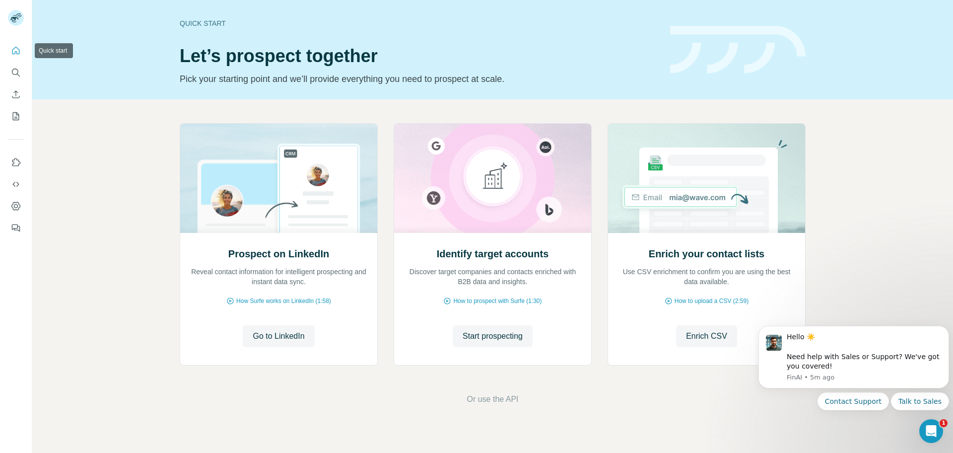
click at [20, 58] on button "Quick start" at bounding box center [16, 51] width 16 height 18
click at [18, 49] on icon "Quick start" at bounding box center [15, 50] width 7 height 7
click at [16, 54] on icon "Quick start" at bounding box center [16, 51] width 10 height 10
click at [22, 48] on button "Quick start" at bounding box center [16, 51] width 16 height 18
click at [10, 58] on button "Quick start" at bounding box center [16, 51] width 16 height 18
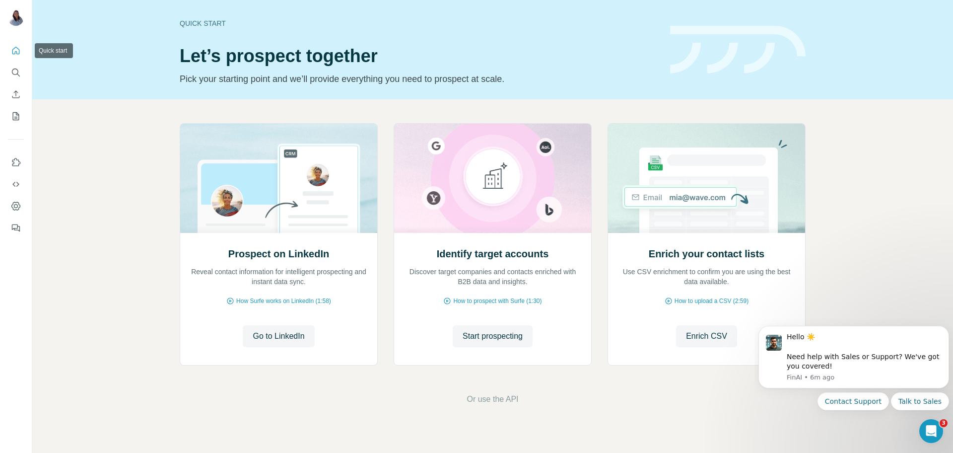
click at [7, 39] on div at bounding box center [16, 136] width 32 height 201
click at [13, 51] on icon "Quick start" at bounding box center [16, 51] width 10 height 10
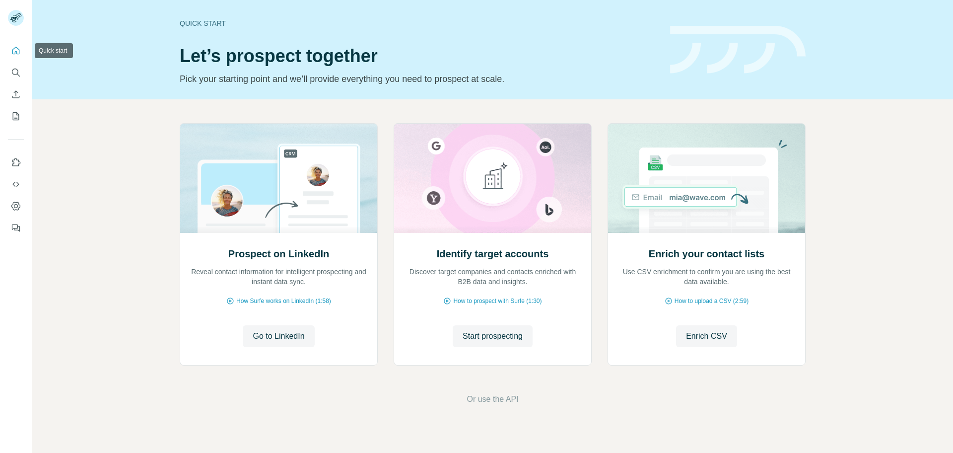
click at [11, 54] on icon "Quick start" at bounding box center [16, 51] width 10 height 10
click at [26, 76] on div at bounding box center [16, 136] width 32 height 201
click at [20, 72] on icon "Search" at bounding box center [16, 72] width 10 height 10
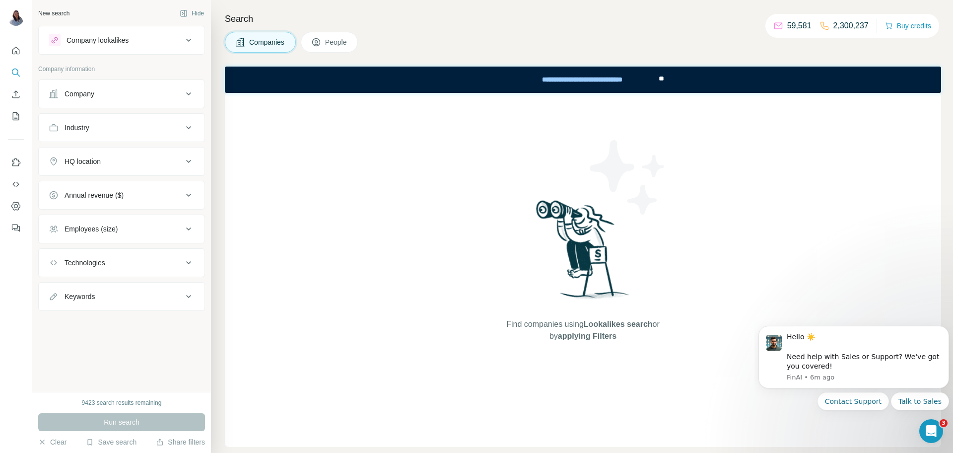
click at [130, 93] on div "Company" at bounding box center [116, 94] width 134 height 10
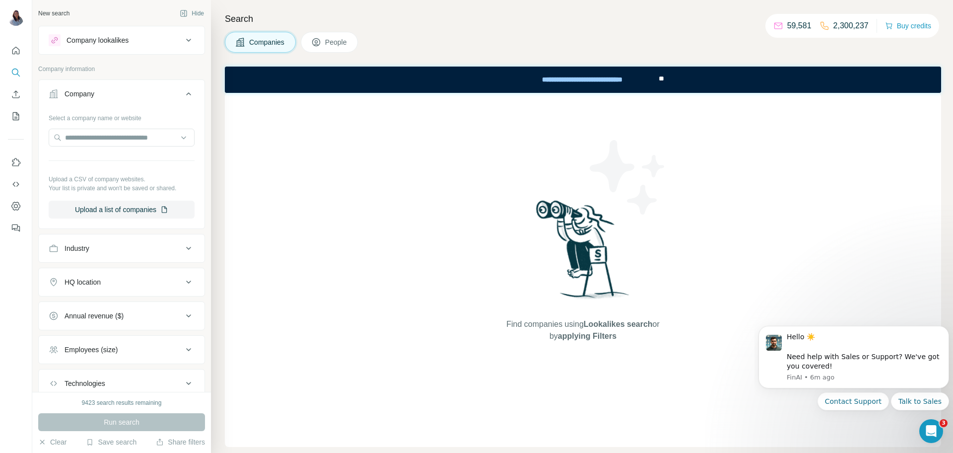
click at [567, 24] on h4 "Search" at bounding box center [583, 19] width 716 height 14
click at [12, 53] on icon "Quick start" at bounding box center [16, 51] width 10 height 10
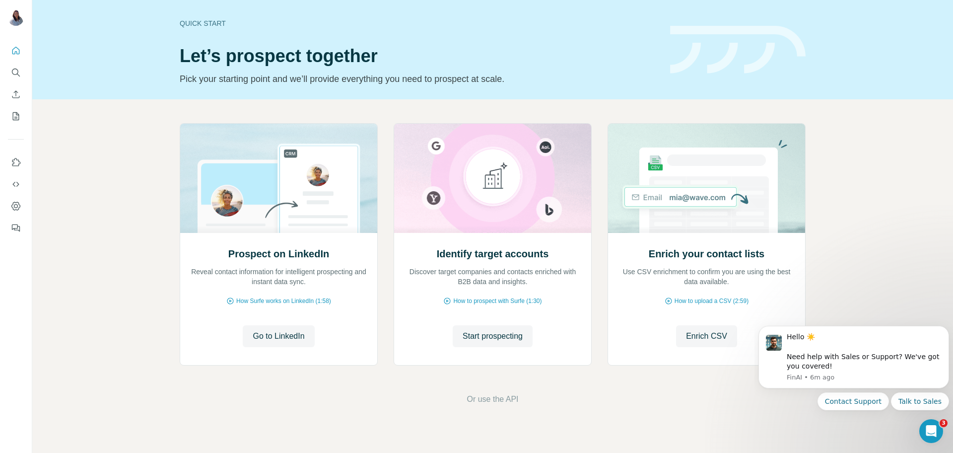
click at [7, 74] on div at bounding box center [16, 136] width 32 height 201
click at [18, 70] on icon "Search" at bounding box center [15, 71] width 6 height 6
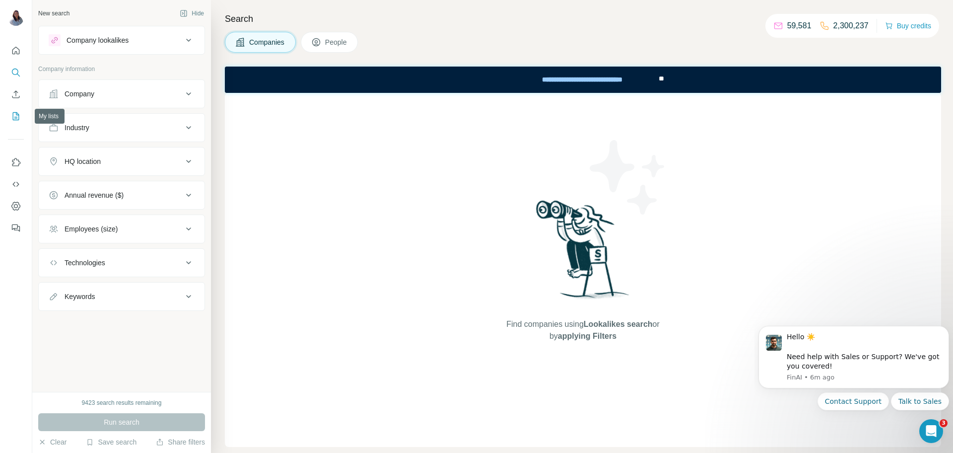
click at [15, 114] on icon "My lists" at bounding box center [16, 116] width 10 height 10
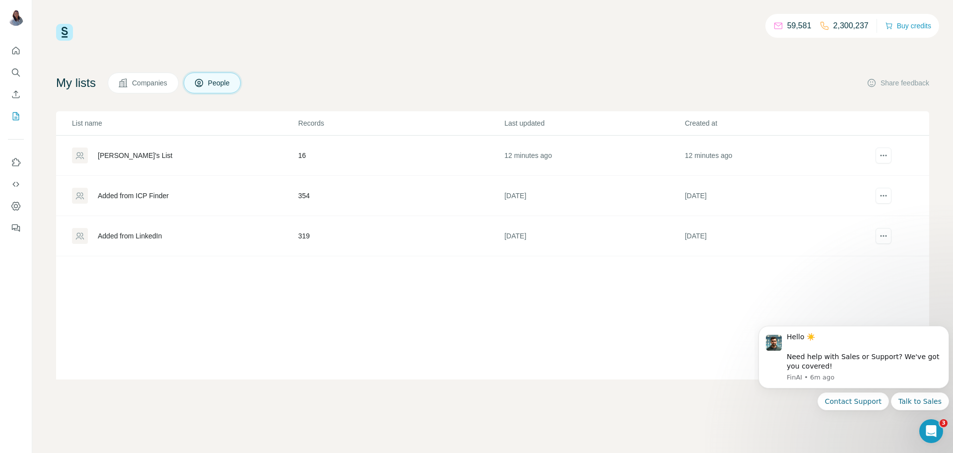
click at [114, 156] on div "[PERSON_NAME]'s List" at bounding box center [135, 155] width 75 height 10
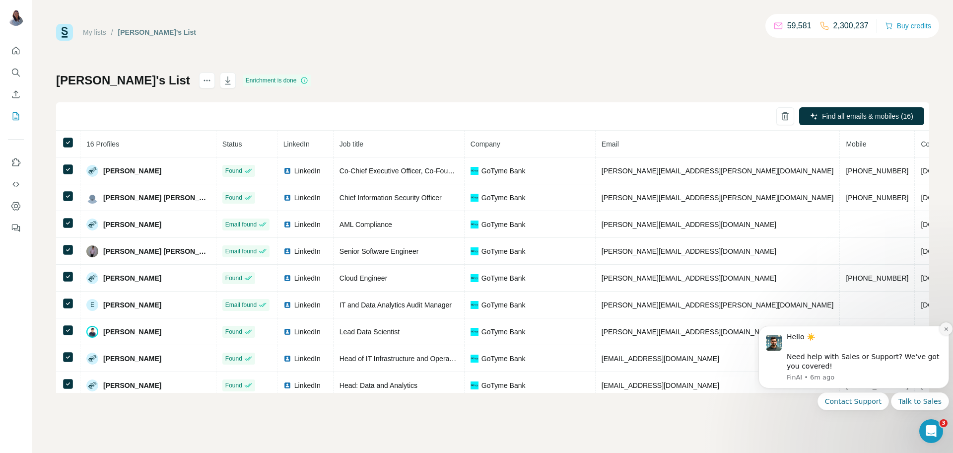
click at [946, 328] on icon "Dismiss notification" at bounding box center [945, 328] width 3 height 3
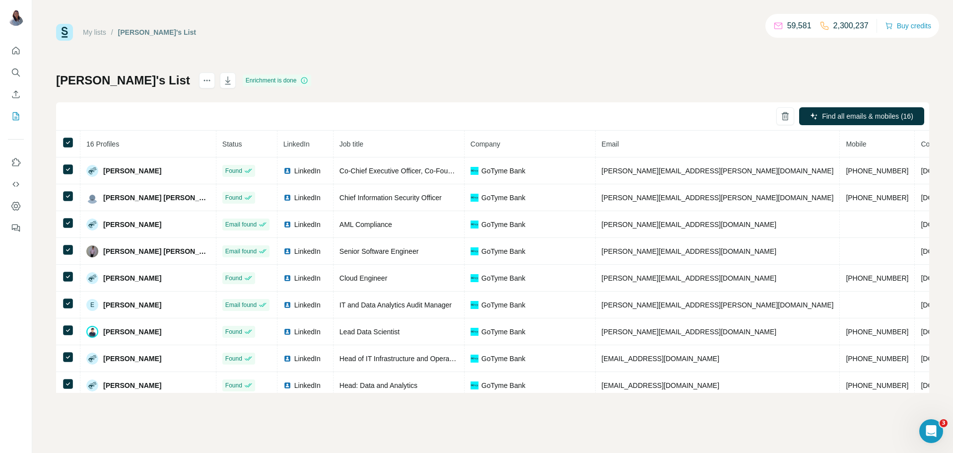
click at [544, 83] on div "[PERSON_NAME]'s List Enrichment is done Find all emails & mobiles (16) 16 Profi…" at bounding box center [492, 232] width 873 height 320
click at [16, 187] on icon "Use Surfe API" at bounding box center [16, 184] width 10 height 10
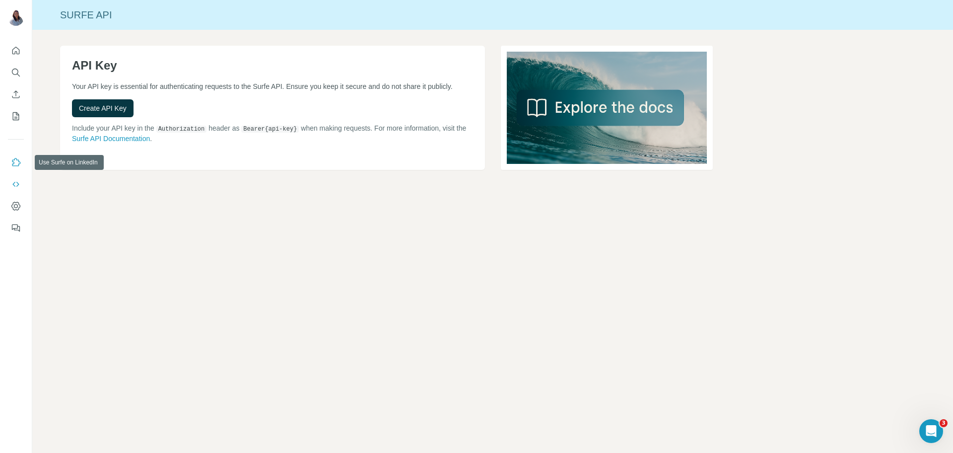
click at [19, 164] on icon "Use Surfe on LinkedIn" at bounding box center [16, 162] width 8 height 8
click at [13, 207] on icon "Dashboard" at bounding box center [16, 206] width 10 height 10
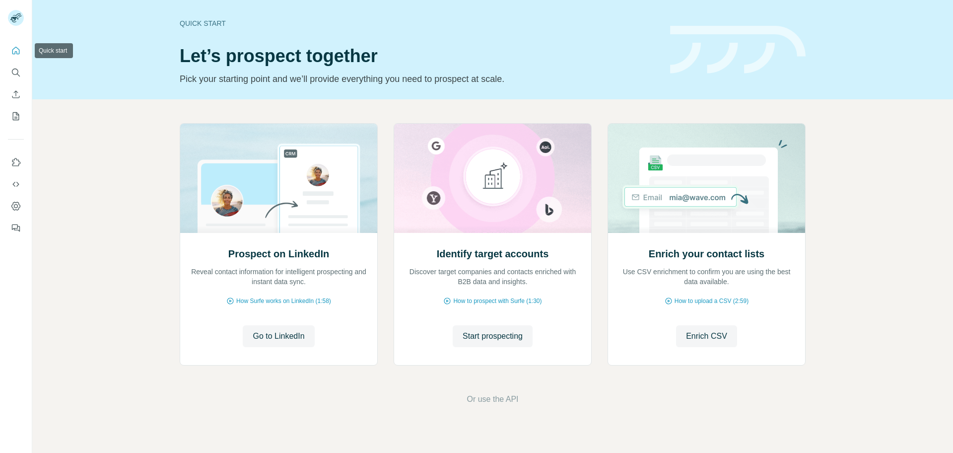
click at [17, 54] on icon "Quick start" at bounding box center [15, 50] width 7 height 7
click at [10, 60] on nav at bounding box center [16, 83] width 16 height 83
click at [15, 55] on icon "Quick start" at bounding box center [16, 51] width 10 height 10
click at [17, 77] on button "Search" at bounding box center [16, 73] width 16 height 18
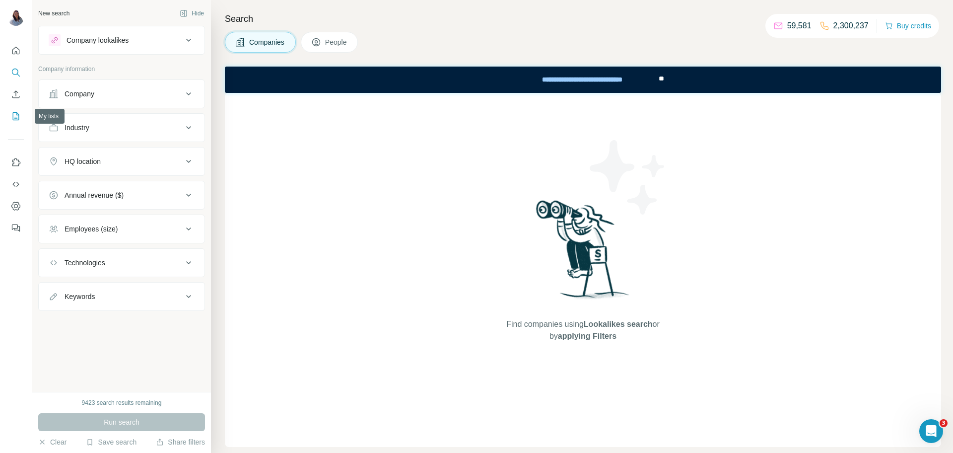
drag, startPoint x: 8, startPoint y: 118, endPoint x: 13, endPoint y: 114, distance: 6.4
click at [9, 118] on button "My lists" at bounding box center [16, 116] width 16 height 18
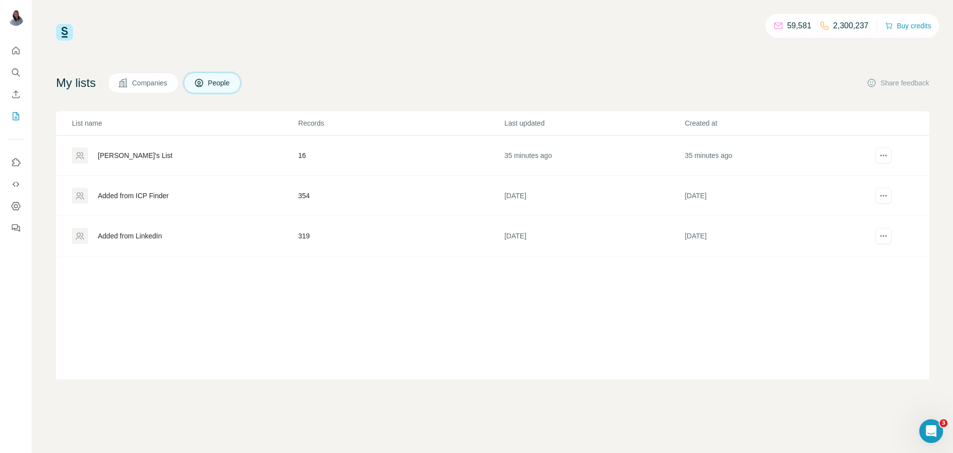
drag, startPoint x: 121, startPoint y: 149, endPoint x: 125, endPoint y: 154, distance: 6.1
click at [122, 151] on div "[PERSON_NAME]'s List" at bounding box center [184, 155] width 225 height 16
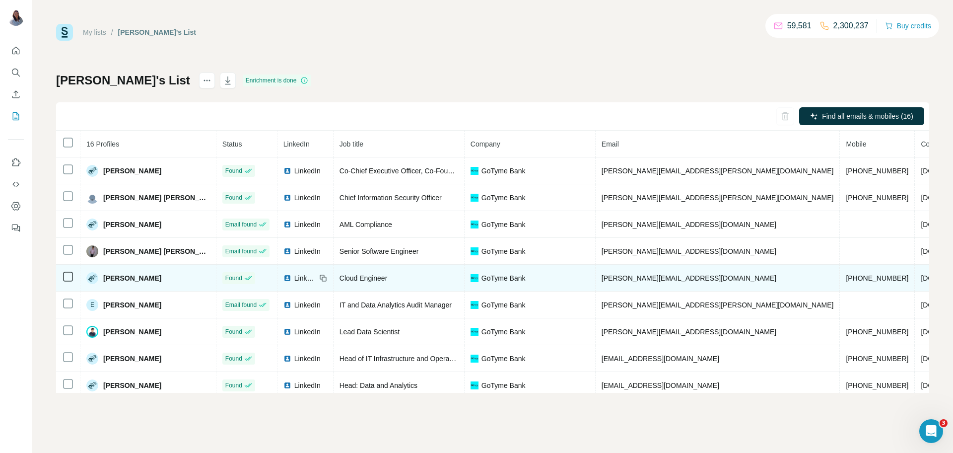
scroll to position [38, 0]
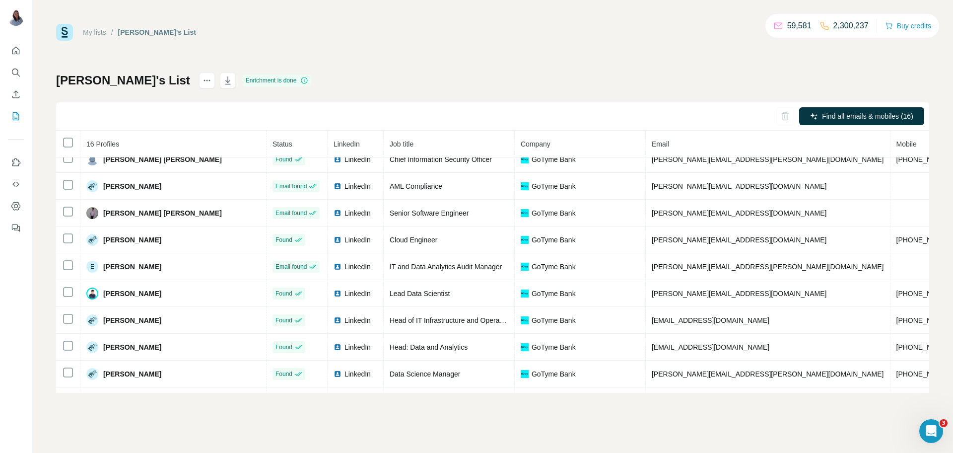
click at [496, 417] on div "My lists / [PERSON_NAME]'s List 59,581 2,300,237 Buy credits [PERSON_NAME]'s Li…" at bounding box center [492, 226] width 920 height 453
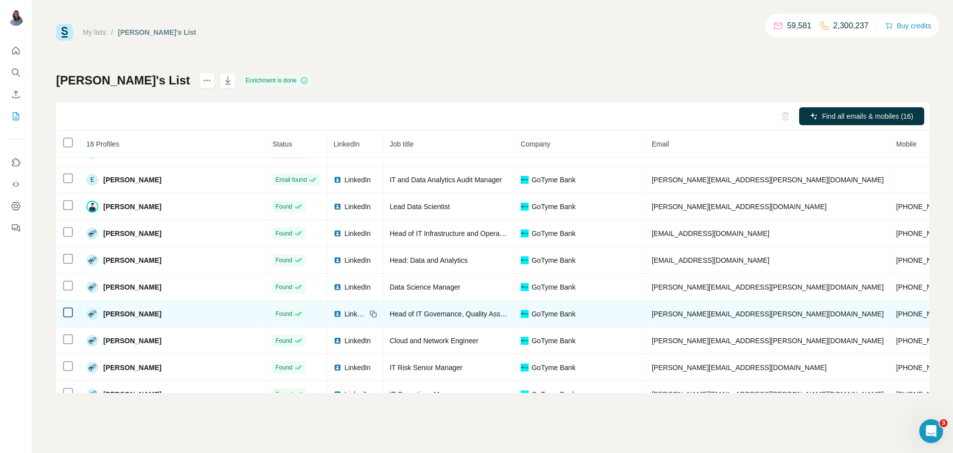
scroll to position [202, 0]
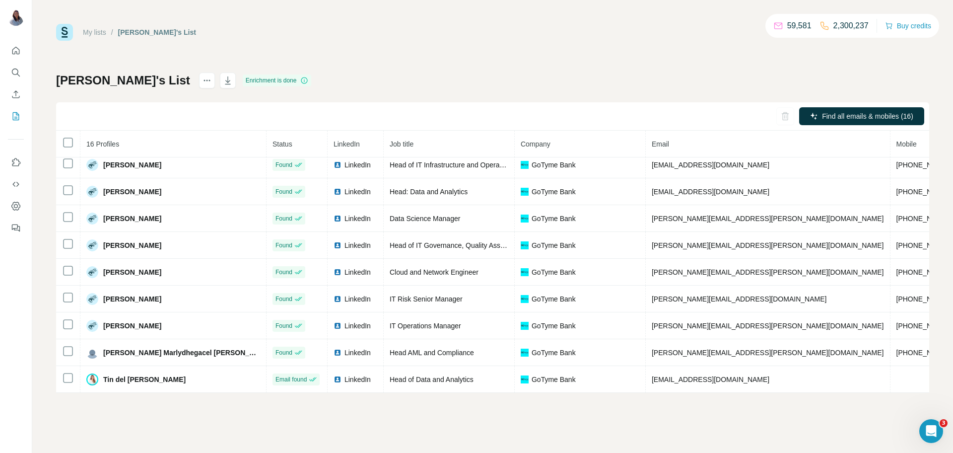
click at [479, 78] on div "[PERSON_NAME]'s List Enrichment is done Find all emails & mobiles (16) 16 Profi…" at bounding box center [492, 232] width 873 height 320
